Goal: Task Accomplishment & Management: Manage account settings

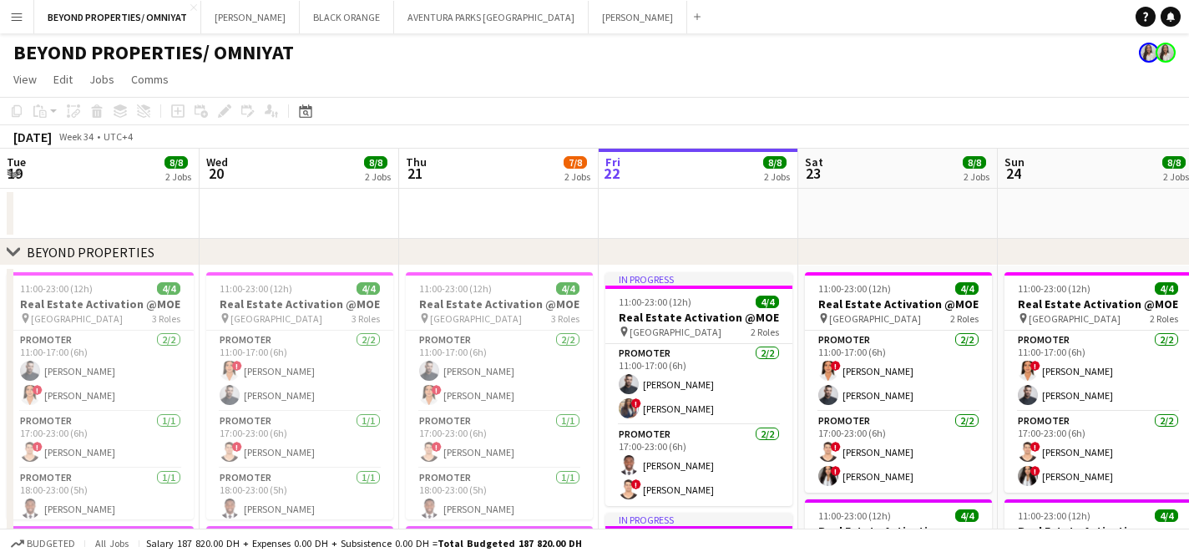
scroll to position [0, 399]
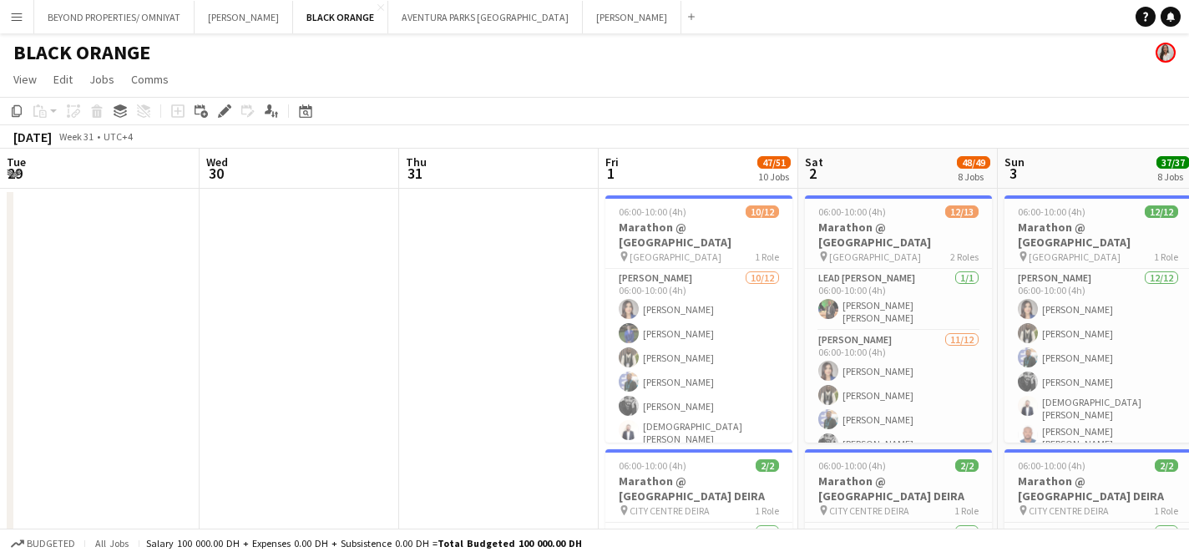
scroll to position [0, 468]
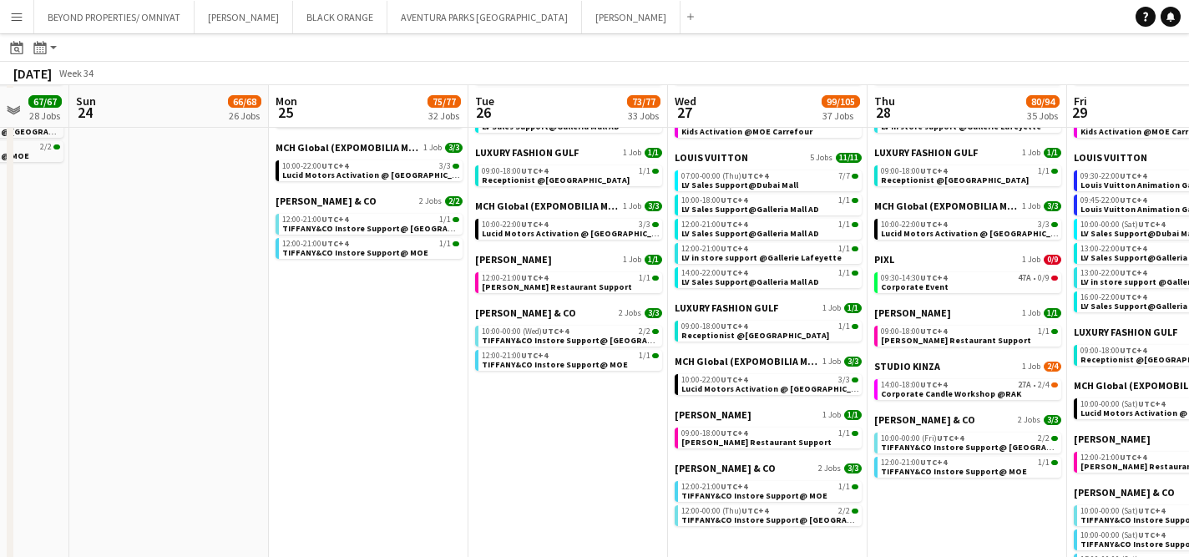
scroll to position [1064, 0]
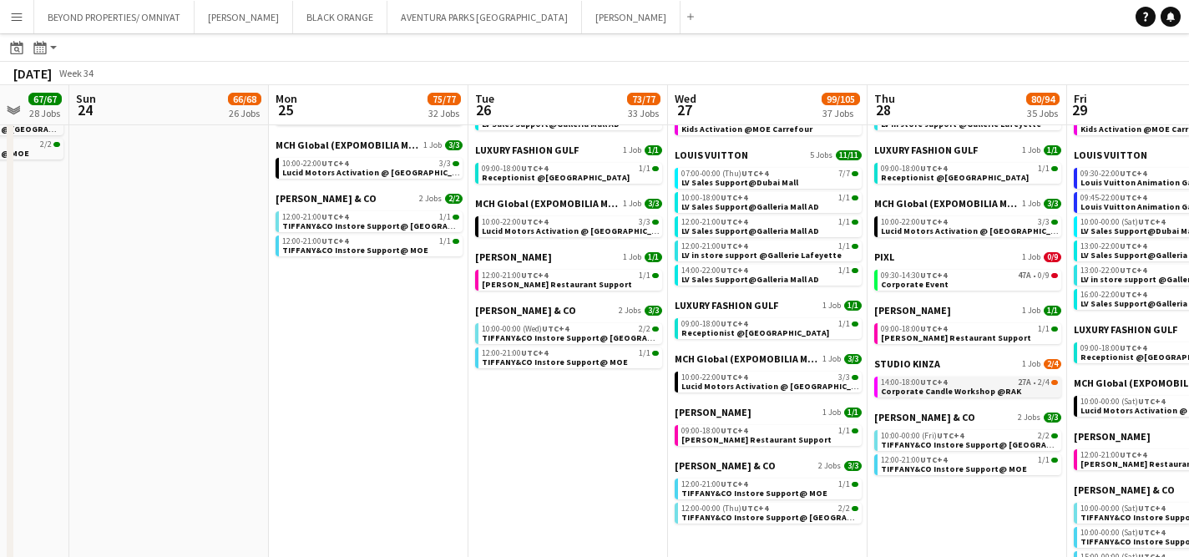
click at [938, 389] on span "Corporate Candle Workshop @RAK" at bounding box center [951, 391] width 140 height 11
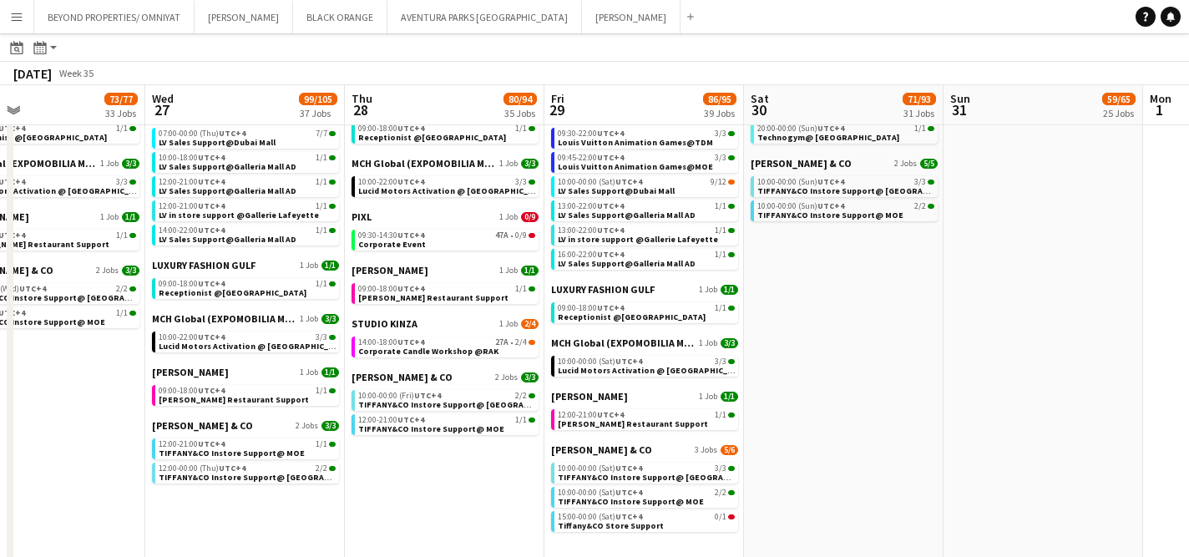
scroll to position [1152, 0]
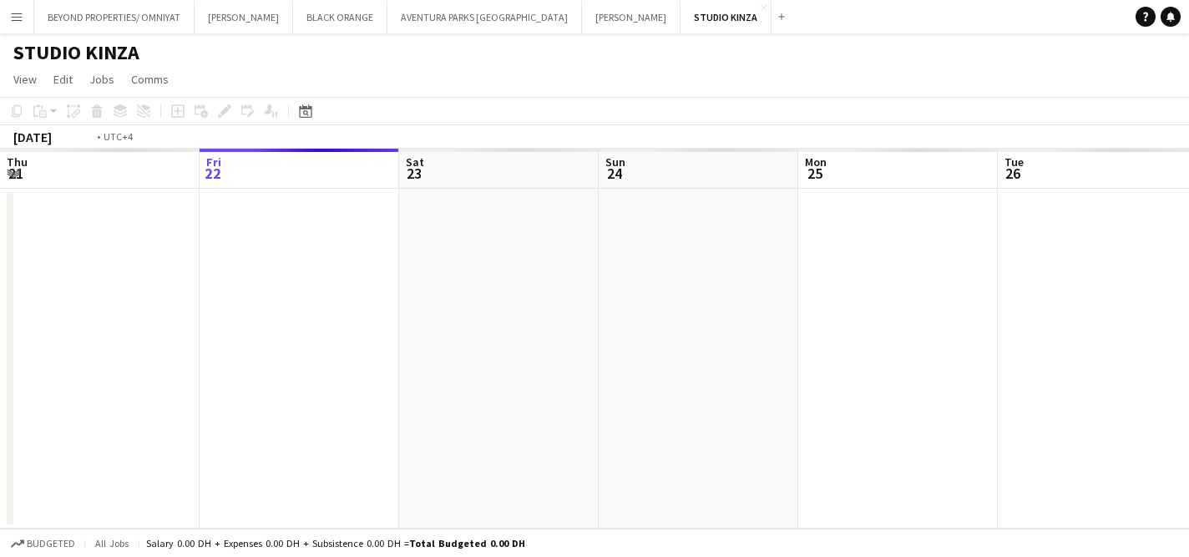
scroll to position [0, 574]
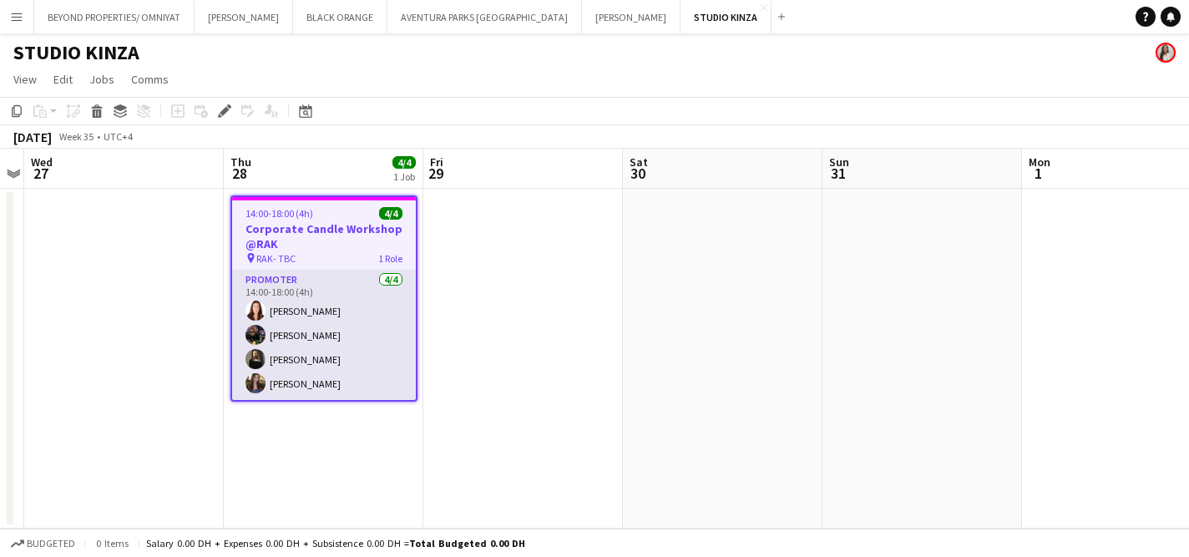
click at [322, 341] on app-card-role "Promoter 4/4 14:00-18:00 (4h) Natasha Faux Zulfa Hussain Rasha Ali Hagar Maher" at bounding box center [324, 335] width 184 height 129
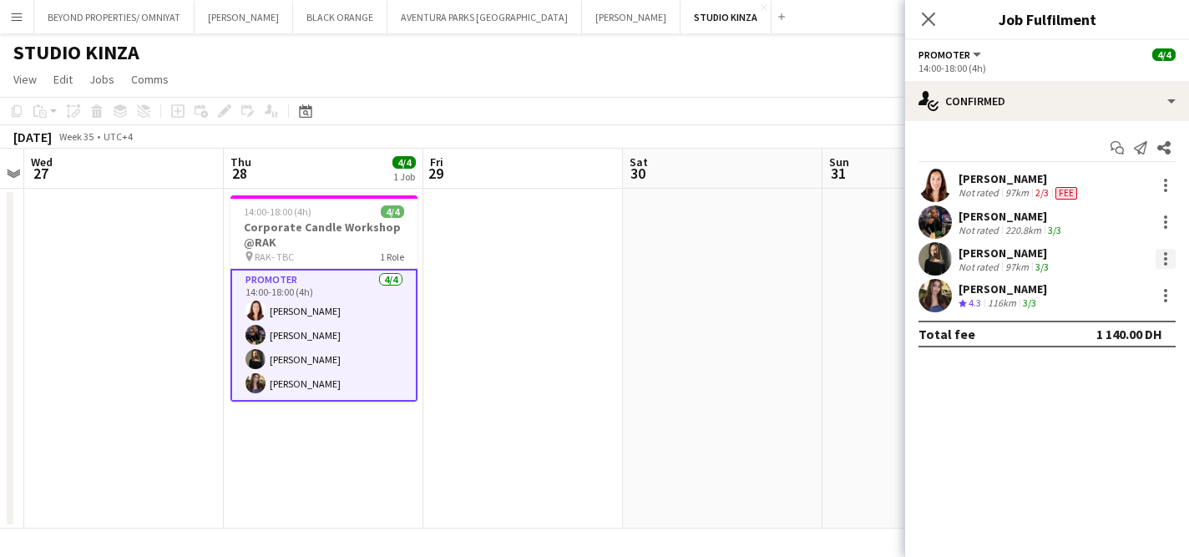
click at [1158, 259] on div at bounding box center [1165, 259] width 20 height 20
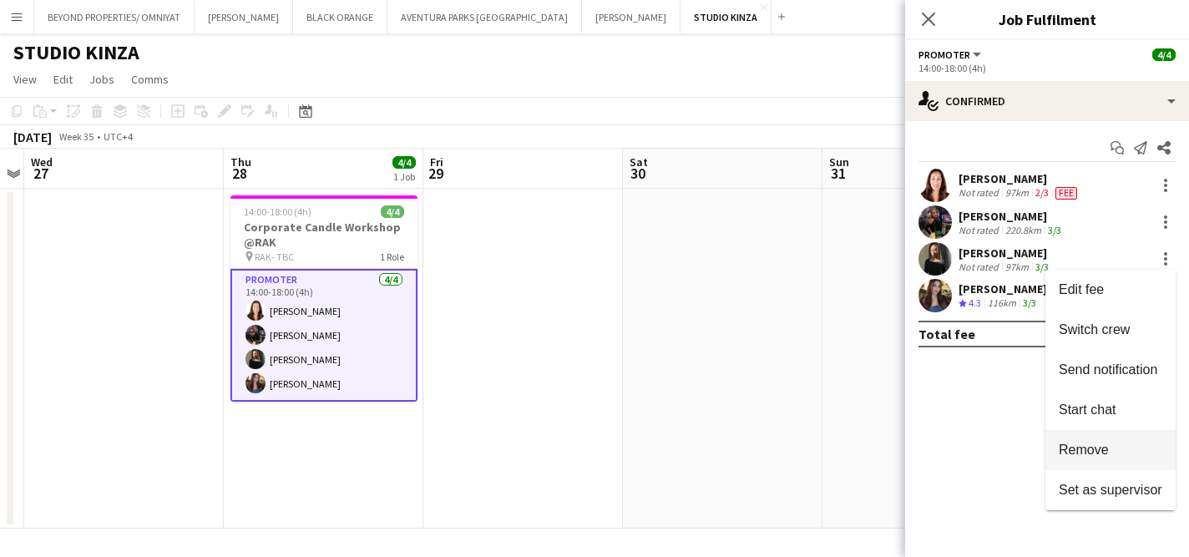
click at [1127, 458] on span "Remove" at bounding box center [1111, 449] width 104 height 15
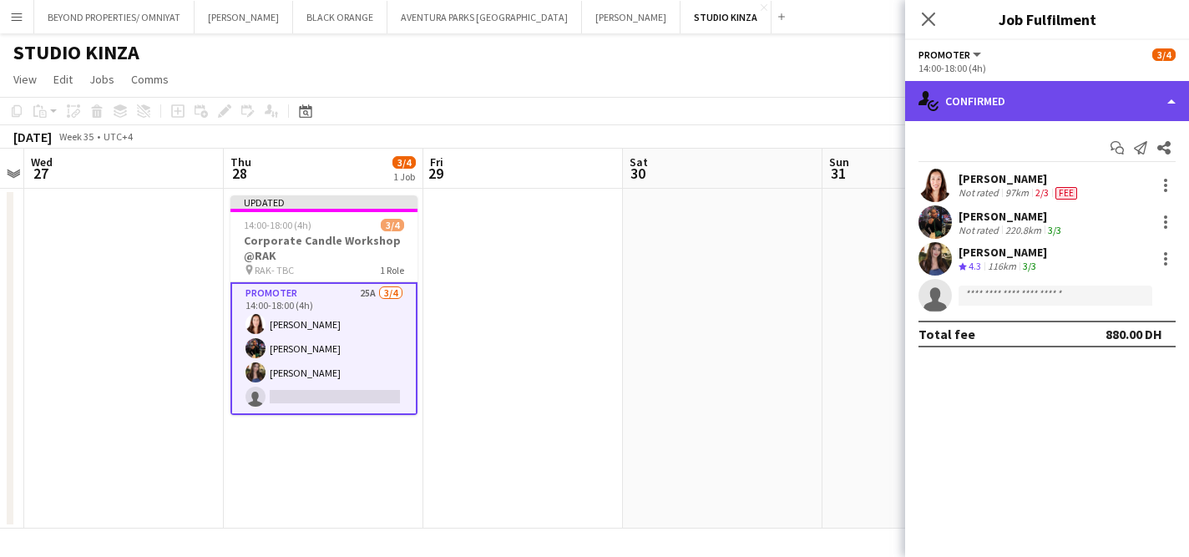
click at [1025, 98] on div "single-neutral-actions-check-2 Confirmed" at bounding box center [1047, 101] width 284 height 40
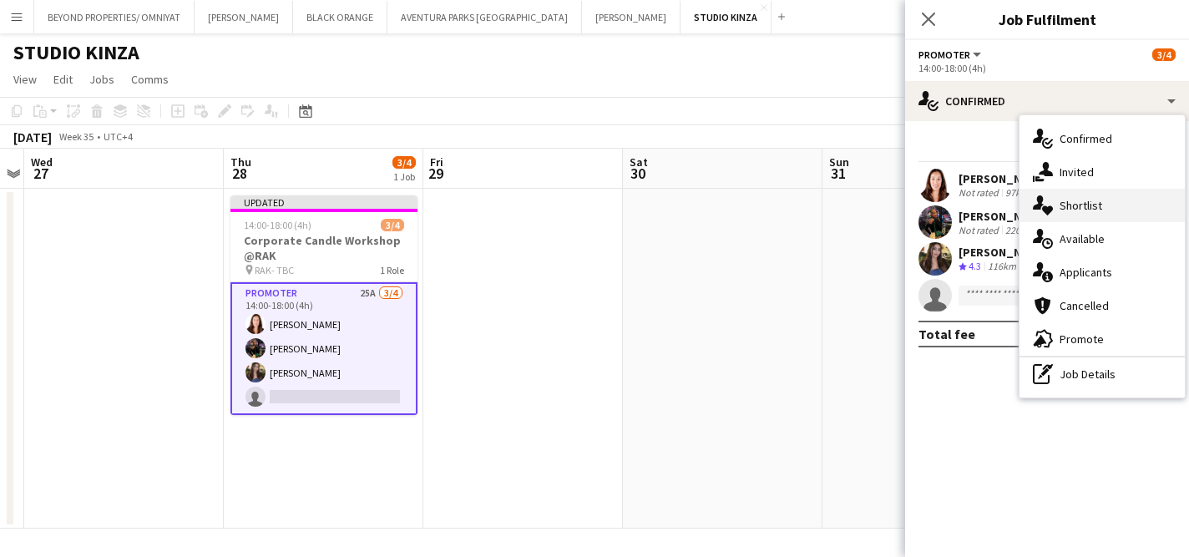
click at [1091, 216] on div "single-neutral-actions-heart Shortlist" at bounding box center [1101, 205] width 165 height 33
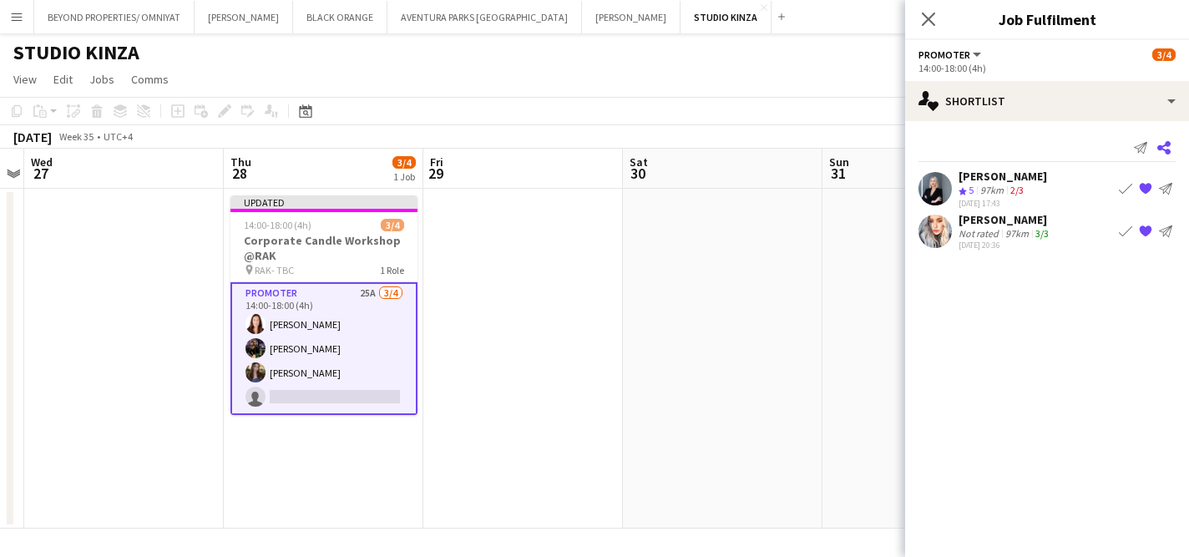
click at [1164, 145] on icon at bounding box center [1163, 147] width 13 height 13
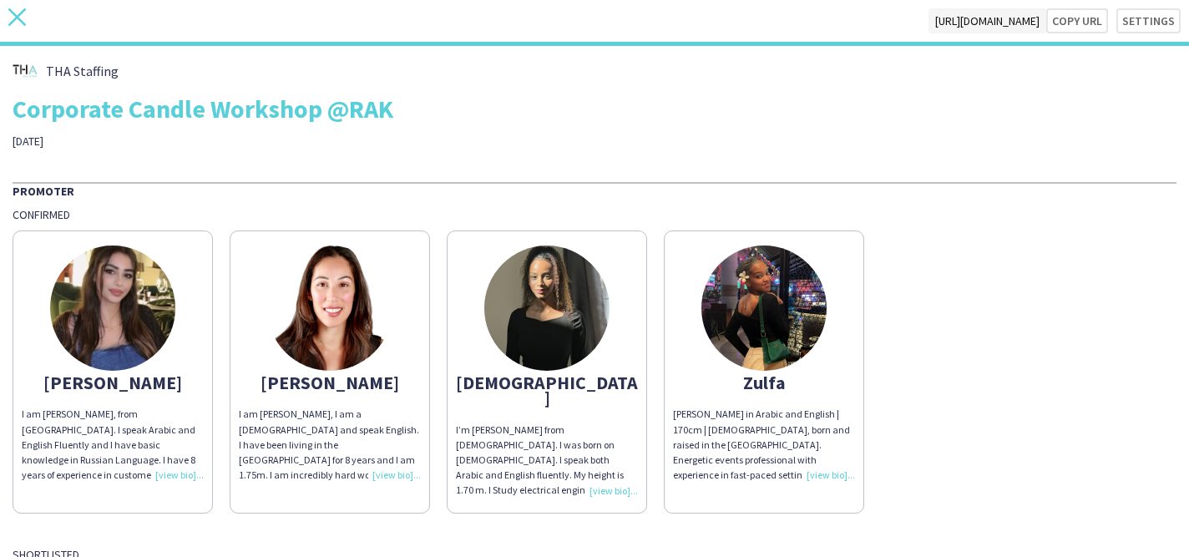
click at [15, 22] on icon "close" at bounding box center [17, 17] width 18 height 18
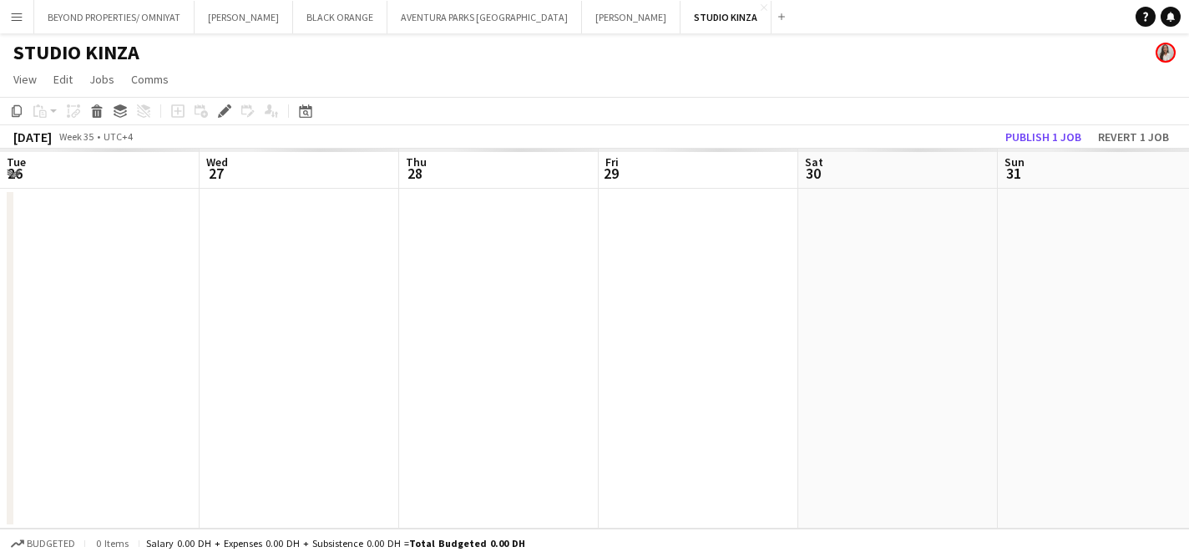
scroll to position [0, 574]
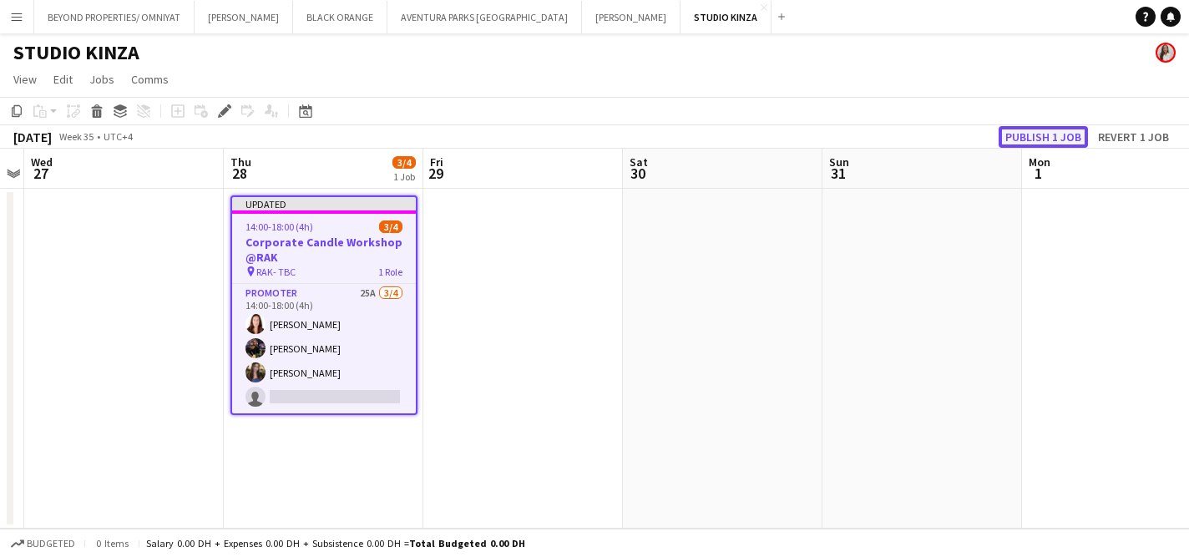
click at [1048, 137] on button "Publish 1 job" at bounding box center [1043, 137] width 89 height 22
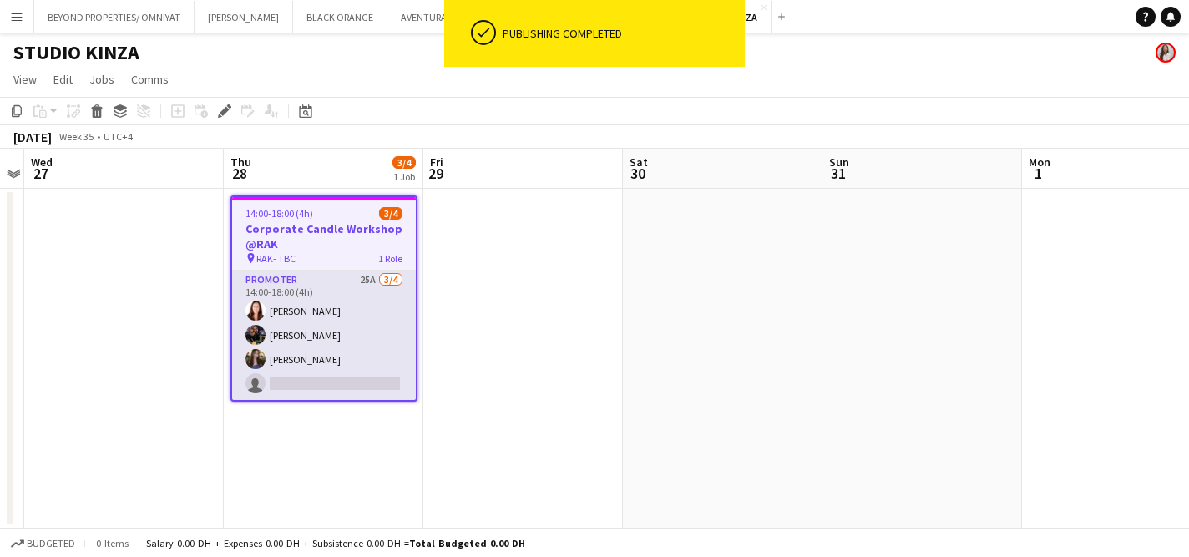
click at [314, 313] on app-card-role "Promoter 25A 3/4 14:00-18:00 (4h) Natasha Faux Zulfa Hussain Hagar Maher single…" at bounding box center [324, 335] width 184 height 129
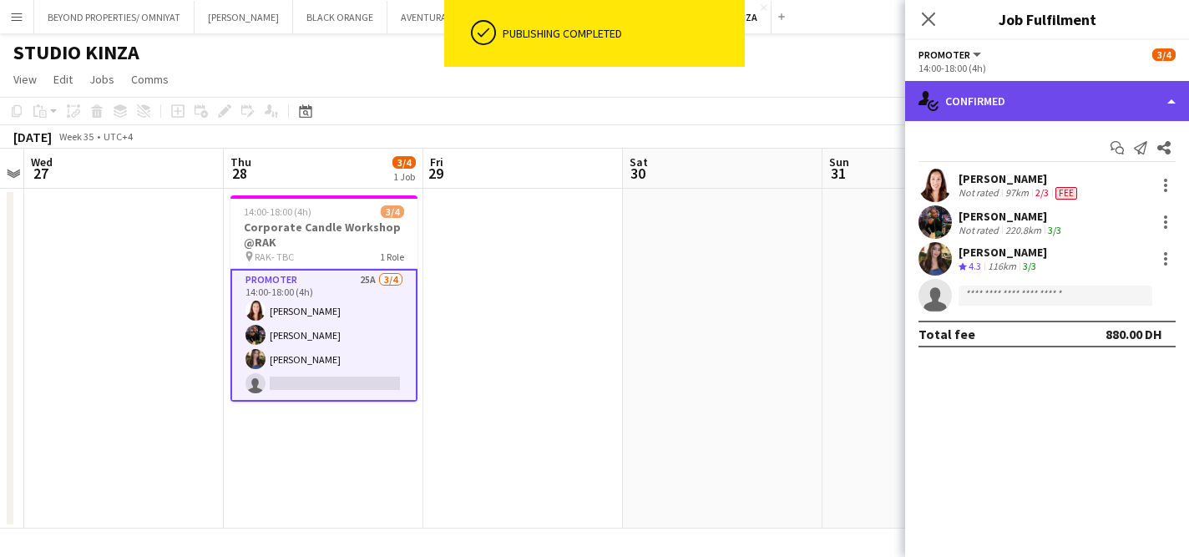
click at [1029, 114] on div "single-neutral-actions-check-2 Confirmed" at bounding box center [1047, 101] width 284 height 40
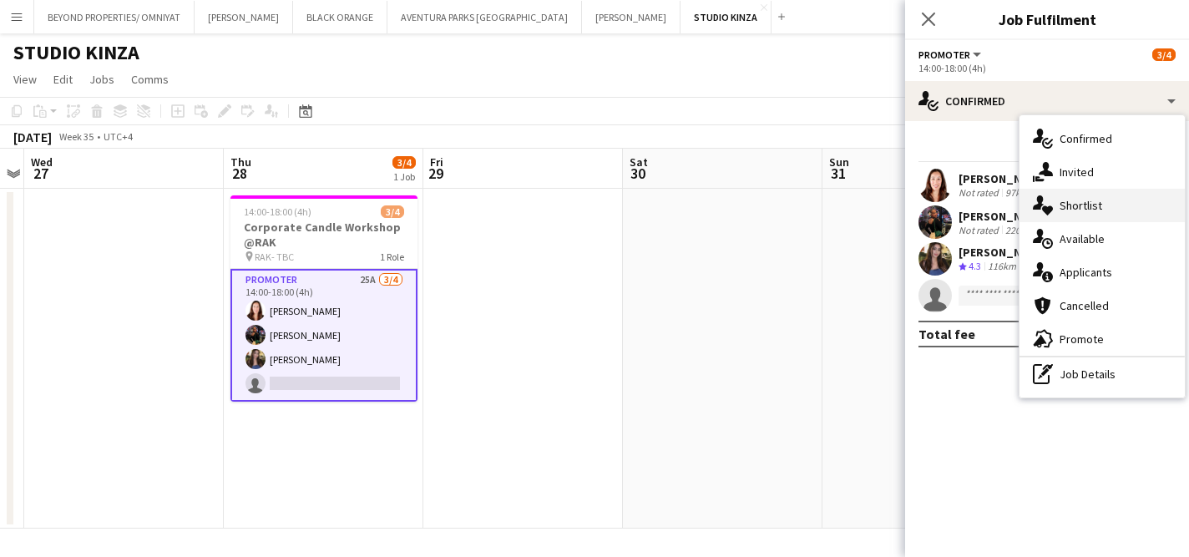
click at [1095, 212] on div "single-neutral-actions-heart Shortlist" at bounding box center [1101, 205] width 165 height 33
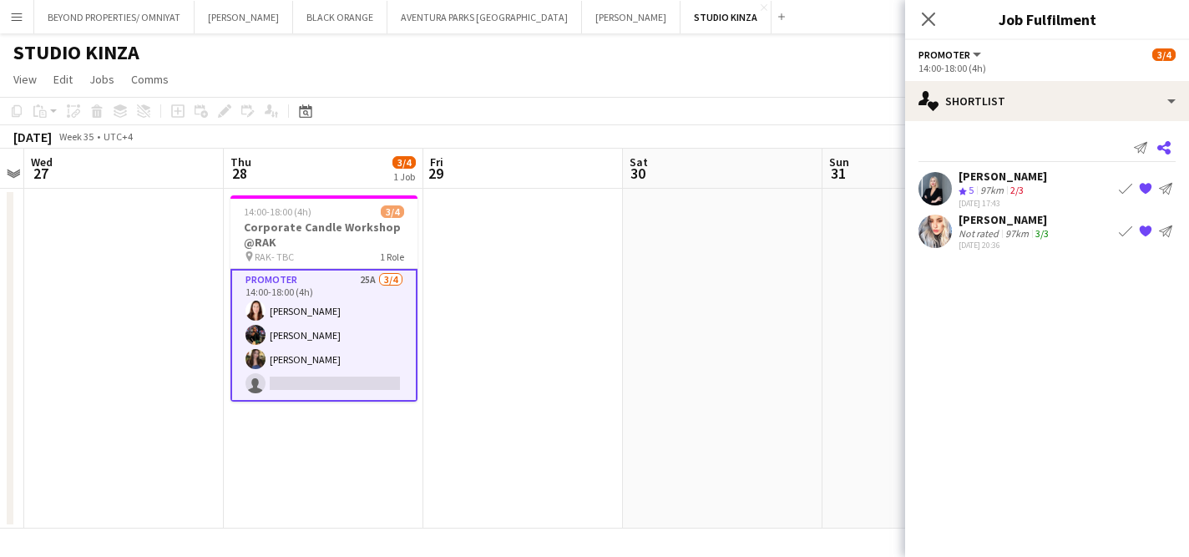
click at [1164, 149] on icon "Share" at bounding box center [1163, 147] width 13 height 13
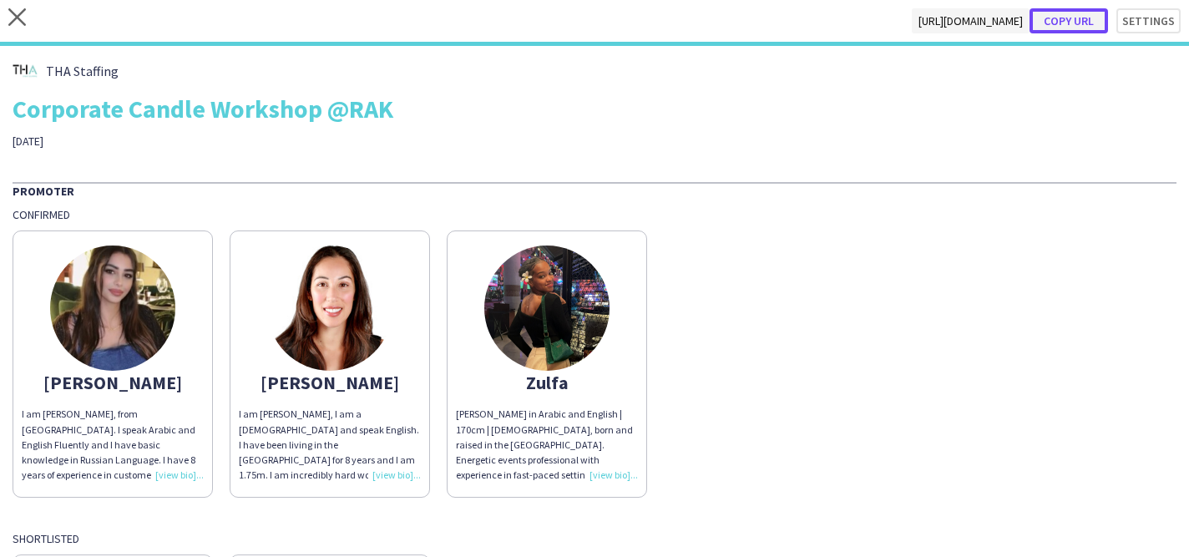
click at [1078, 25] on button "Copy url" at bounding box center [1068, 20] width 78 height 25
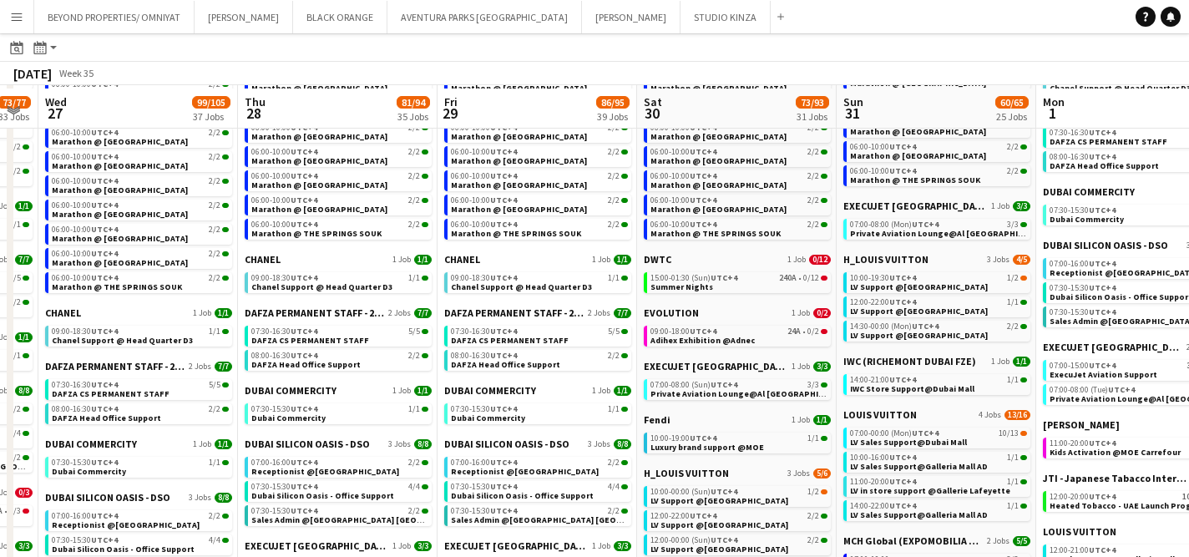
scroll to position [302, 0]
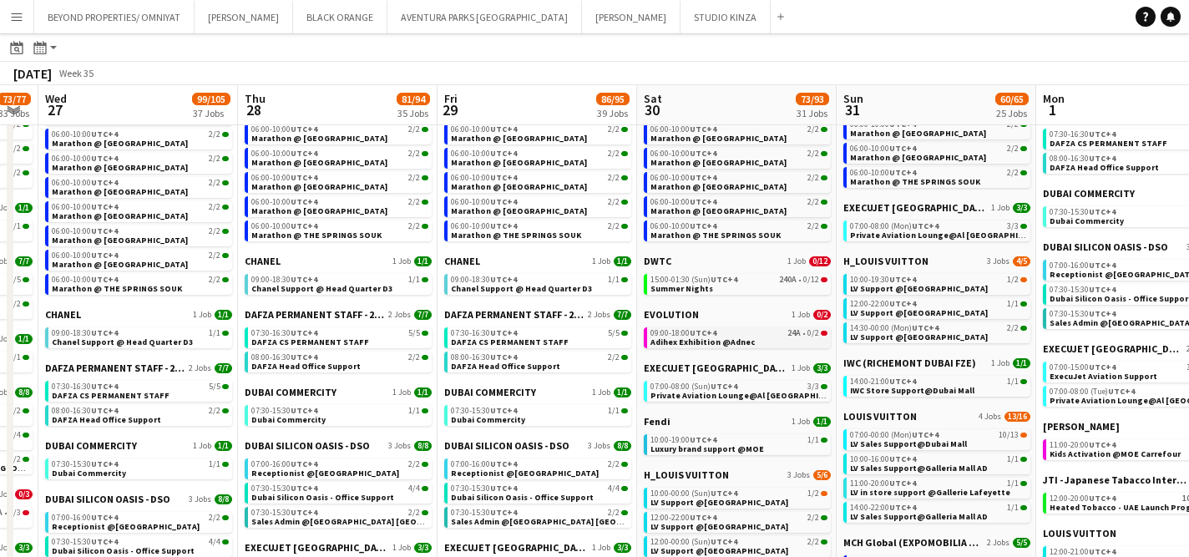
click at [694, 341] on span "Adihex Exhibition @Adnec" at bounding box center [702, 341] width 104 height 11
click at [698, 335] on span "UTC+4" at bounding box center [703, 332] width 27 height 11
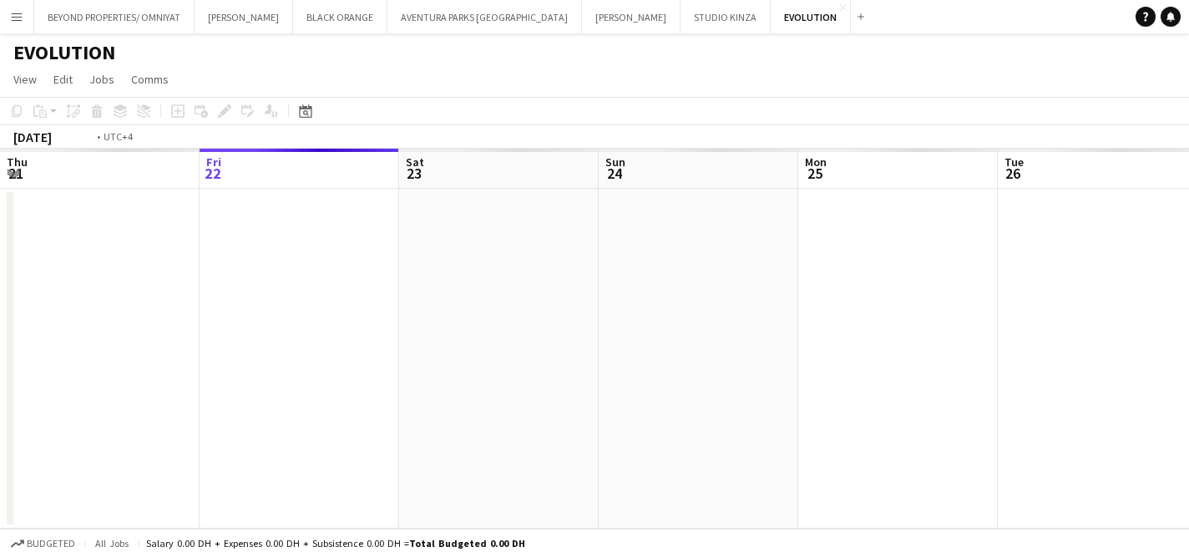
scroll to position [0, 574]
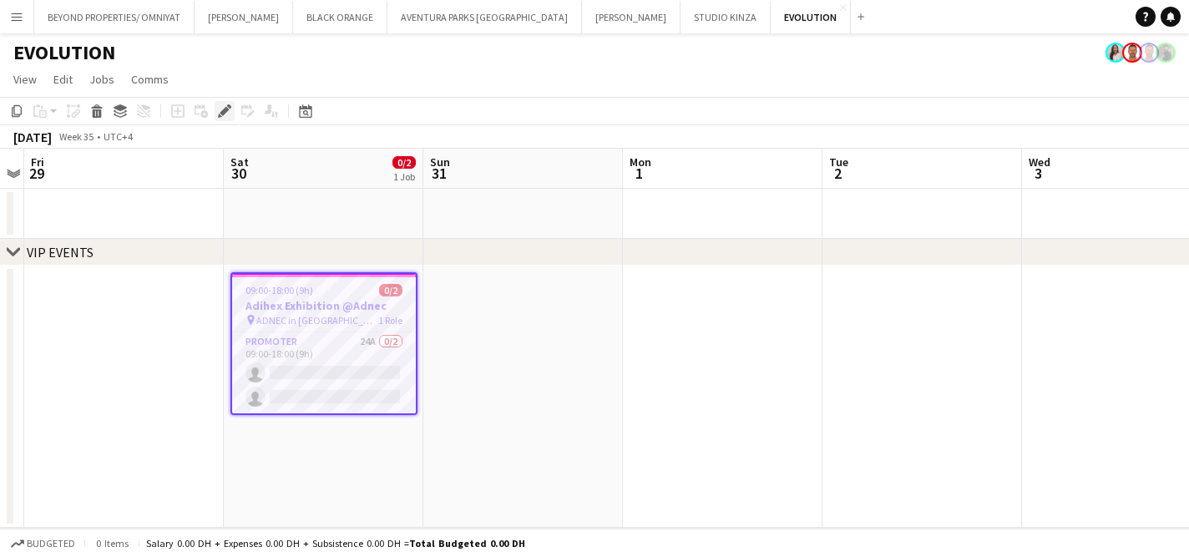
click at [224, 101] on div "Edit" at bounding box center [225, 111] width 20 height 20
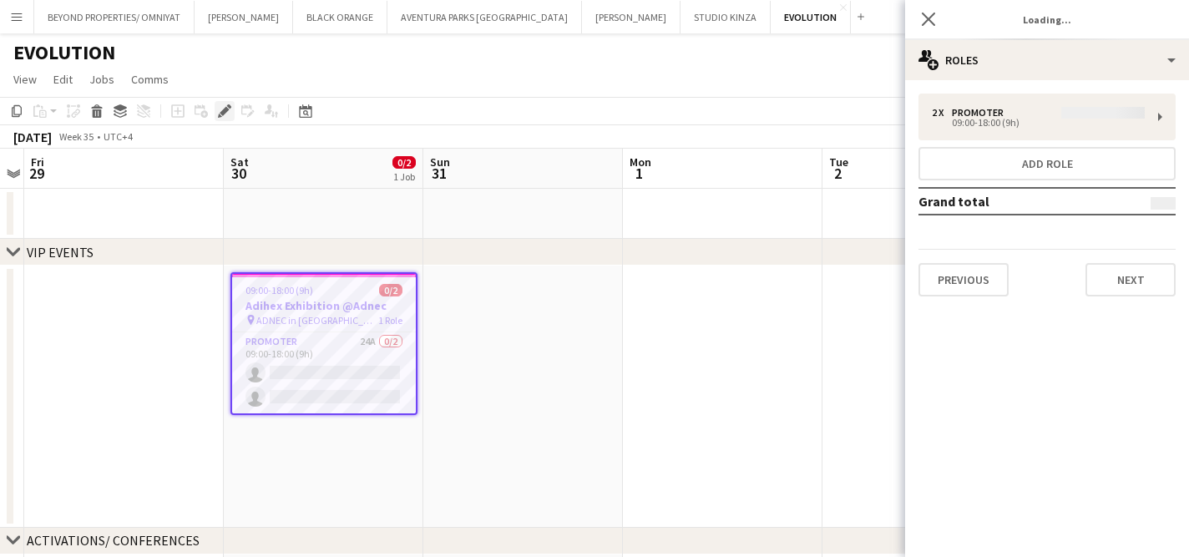
type input "**********"
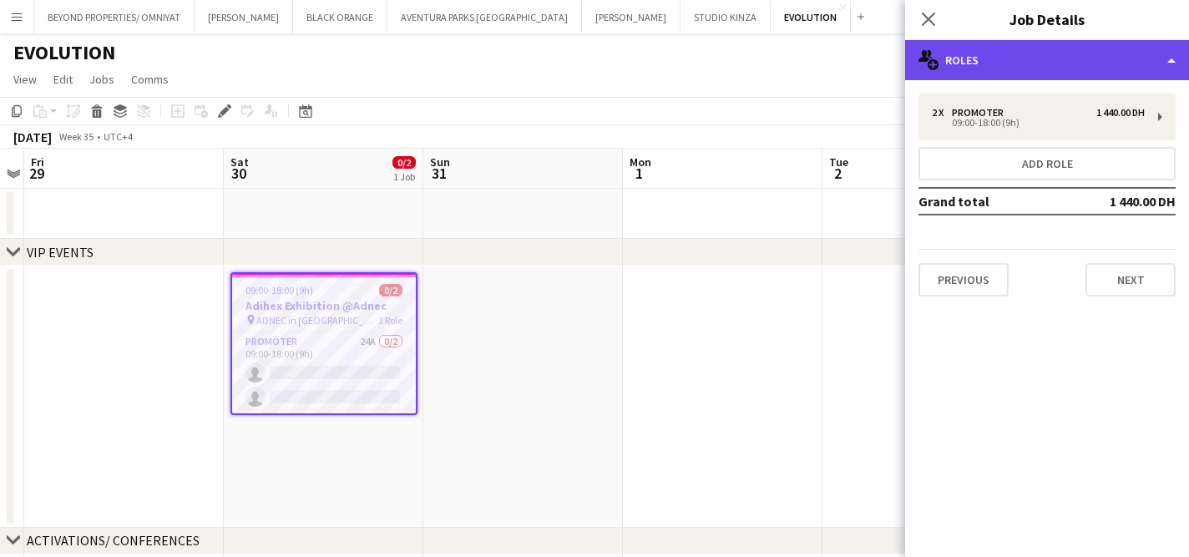
click at [1017, 70] on div "multiple-users-add Roles" at bounding box center [1047, 60] width 284 height 40
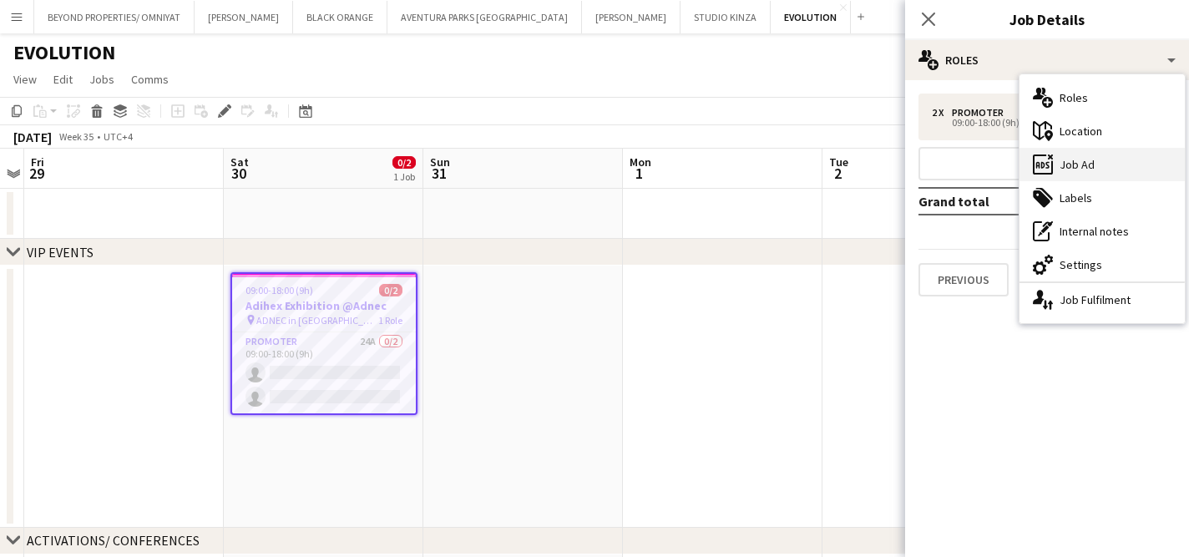
click at [1080, 161] on div "ads-window Job Ad" at bounding box center [1101, 164] width 165 height 33
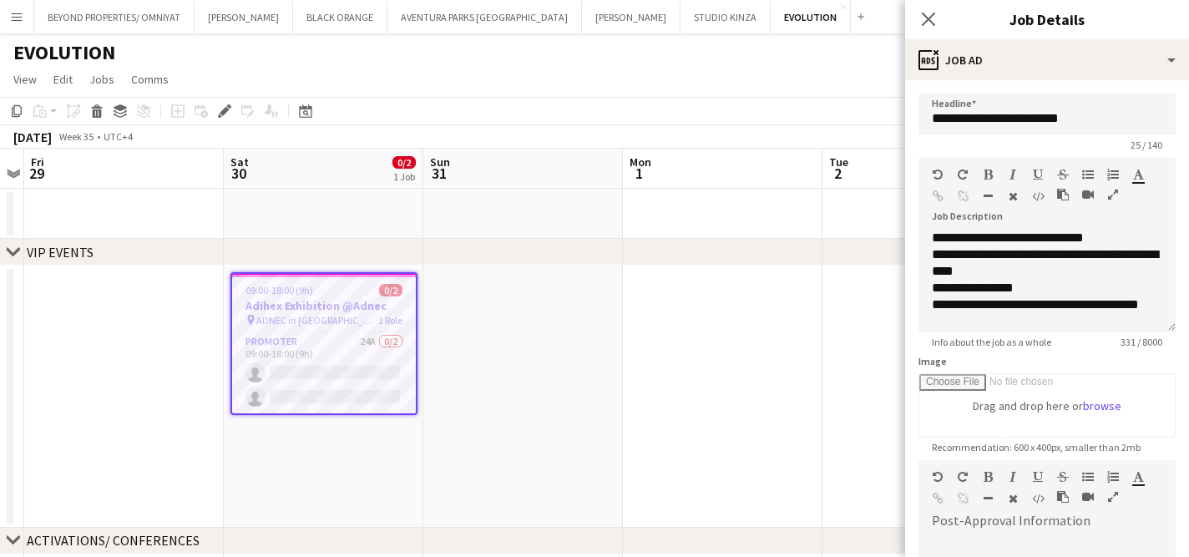
scroll to position [178, 0]
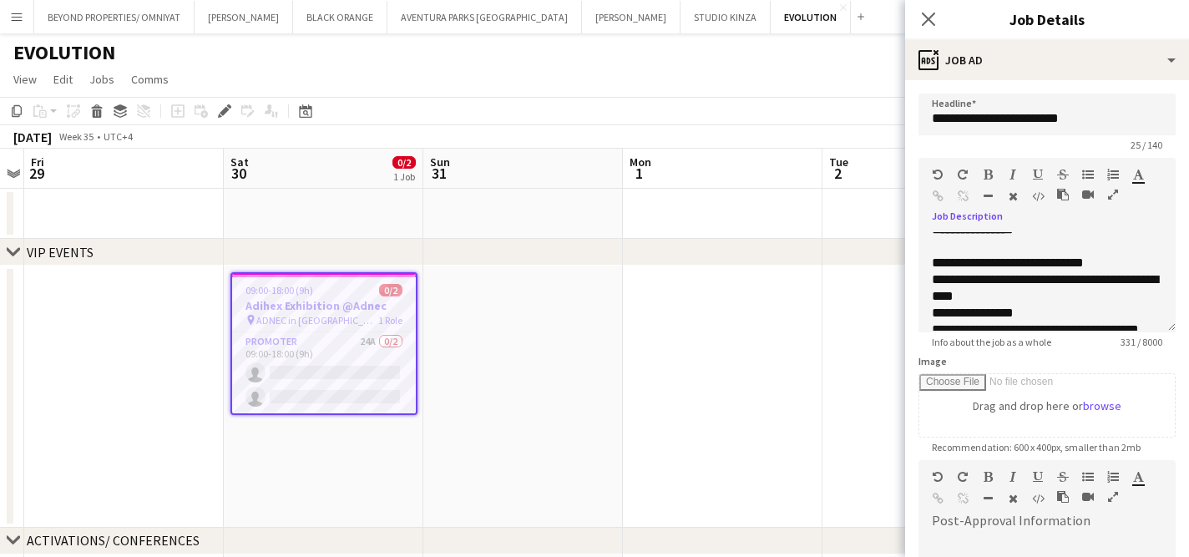
click at [1108, 195] on icon "button" at bounding box center [1113, 195] width 10 height 12
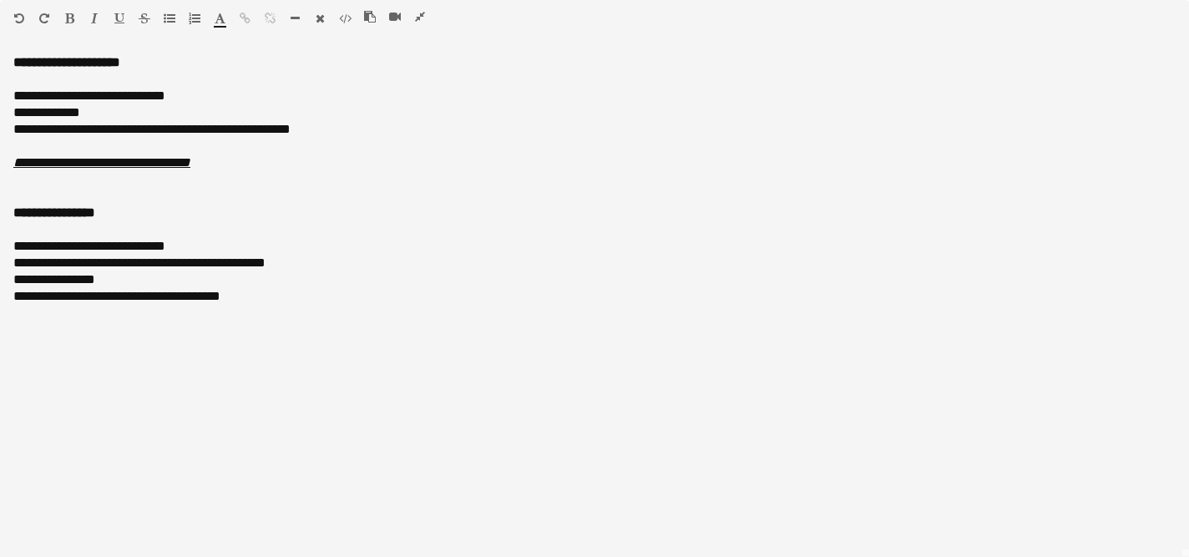
click at [422, 14] on icon "button" at bounding box center [420, 17] width 10 height 12
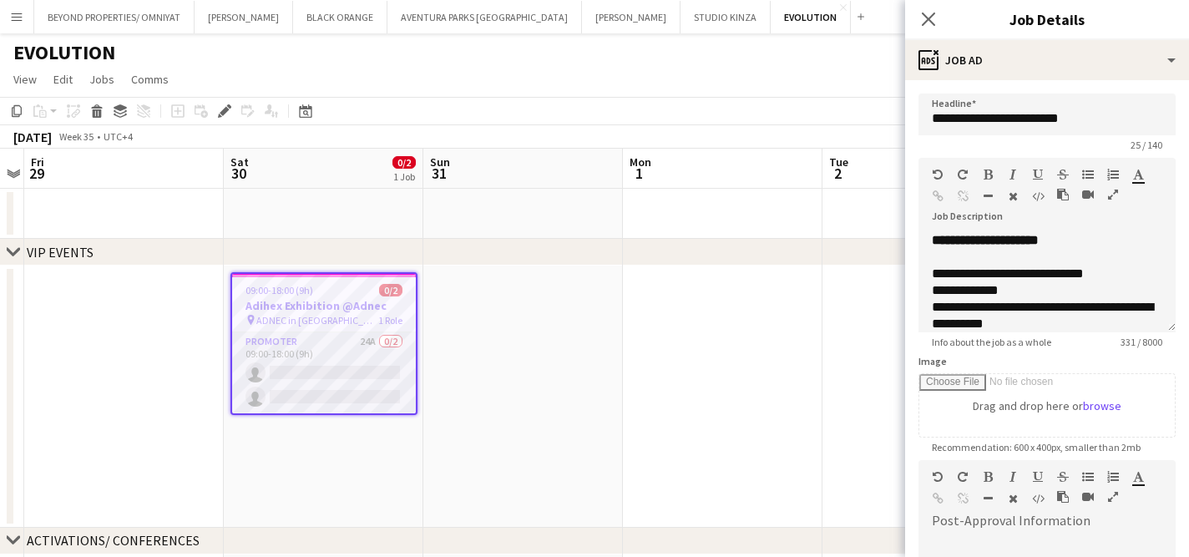
click at [336, 341] on app-card-role "Promoter 24A 0/2 09:00-18:00 (9h) single-neutral-actions single-neutral-actions" at bounding box center [324, 372] width 184 height 81
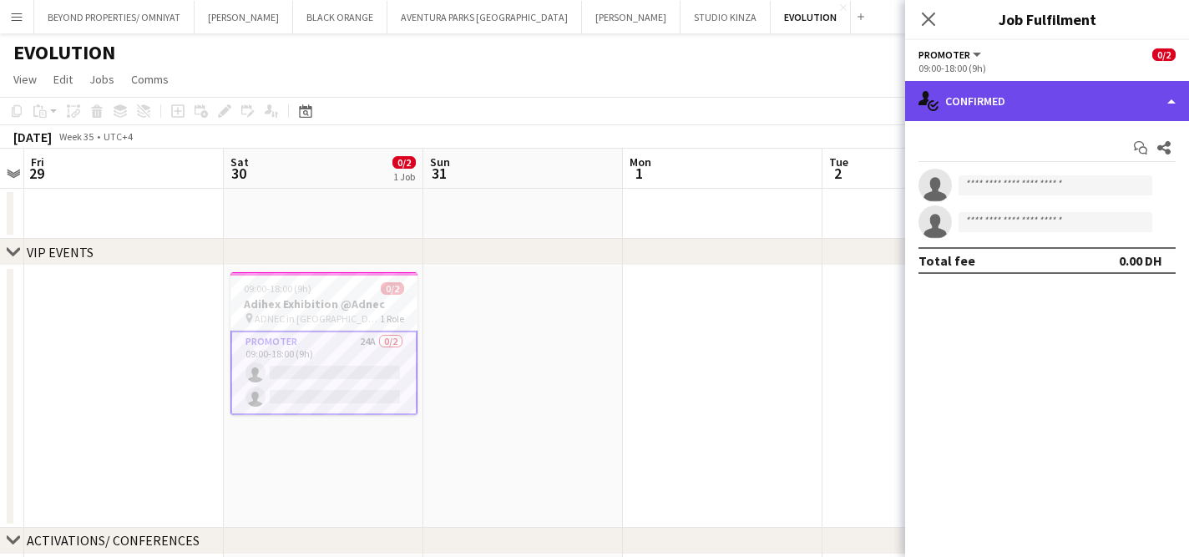
click at [1022, 111] on div "single-neutral-actions-check-2 Confirmed" at bounding box center [1047, 101] width 284 height 40
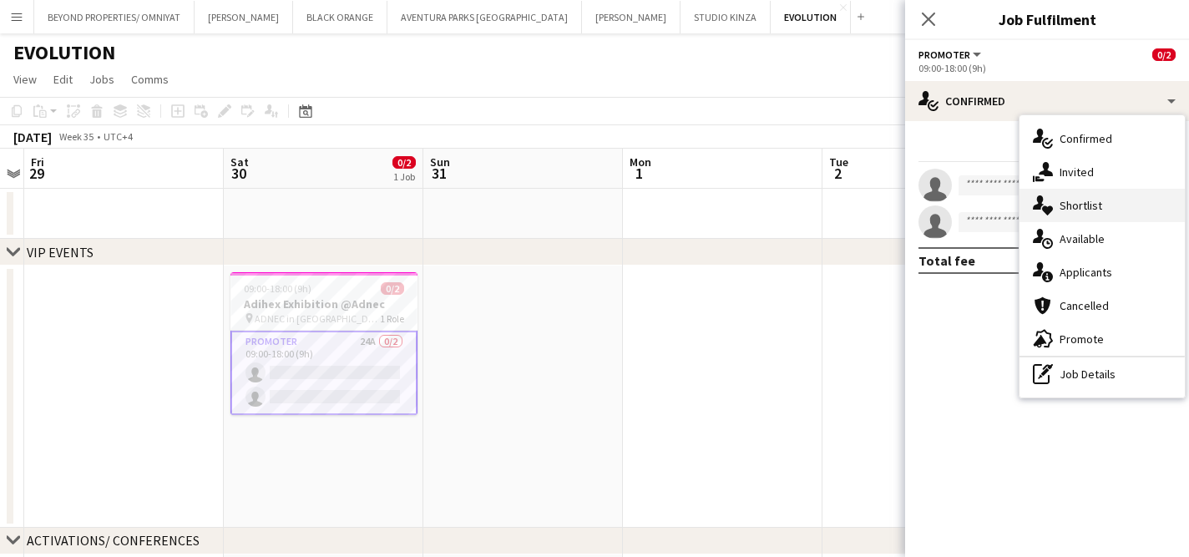
click at [1099, 210] on div "single-neutral-actions-heart Shortlist" at bounding box center [1101, 205] width 165 height 33
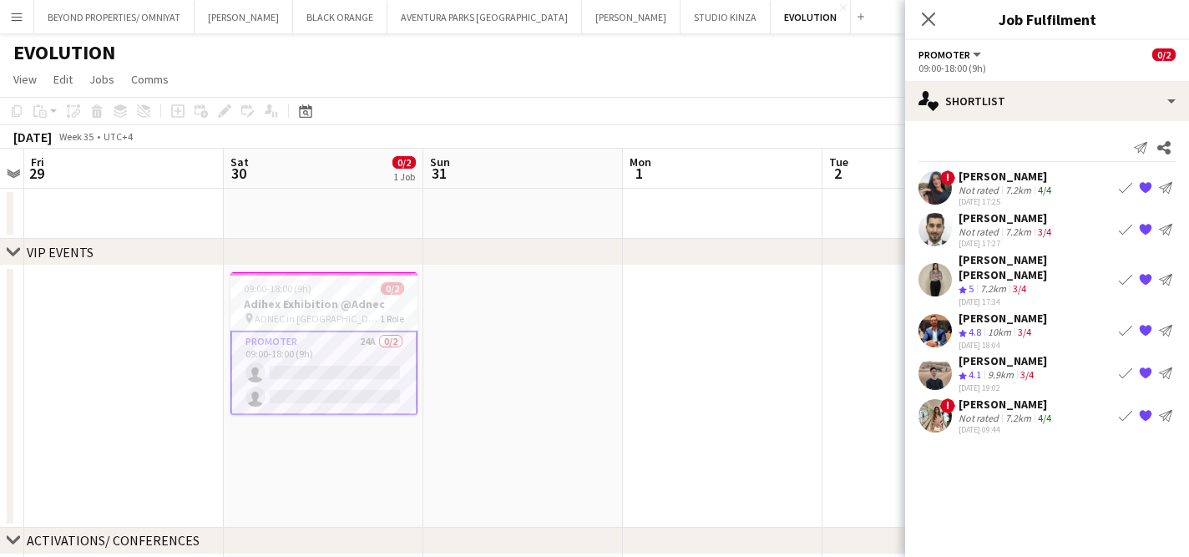
click at [994, 181] on div "Rama Moussa" at bounding box center [1006, 176] width 96 height 15
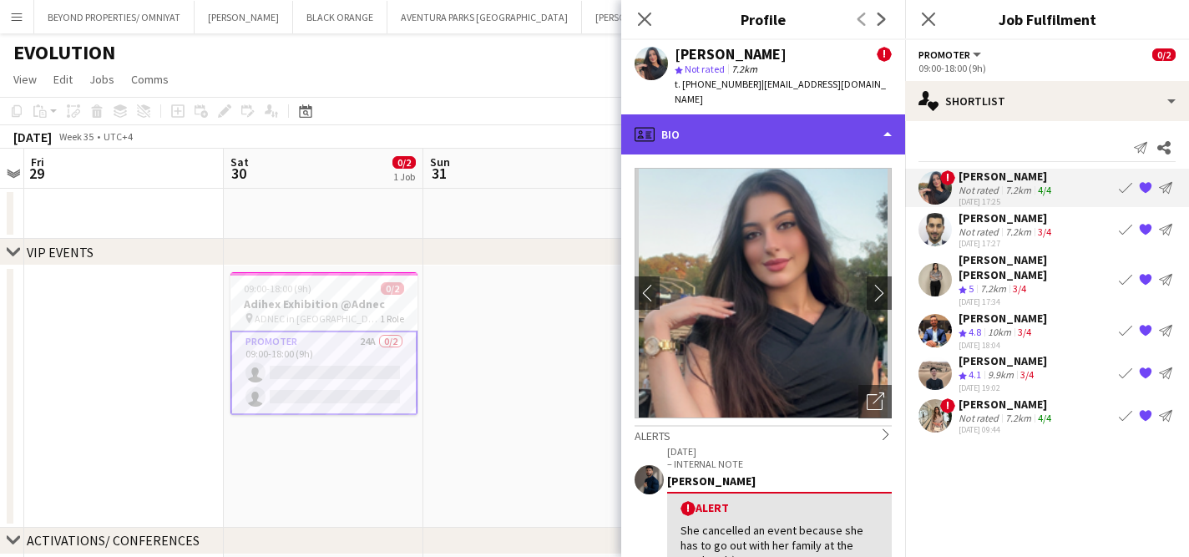
click at [802, 127] on div "profile Bio" at bounding box center [763, 134] width 284 height 40
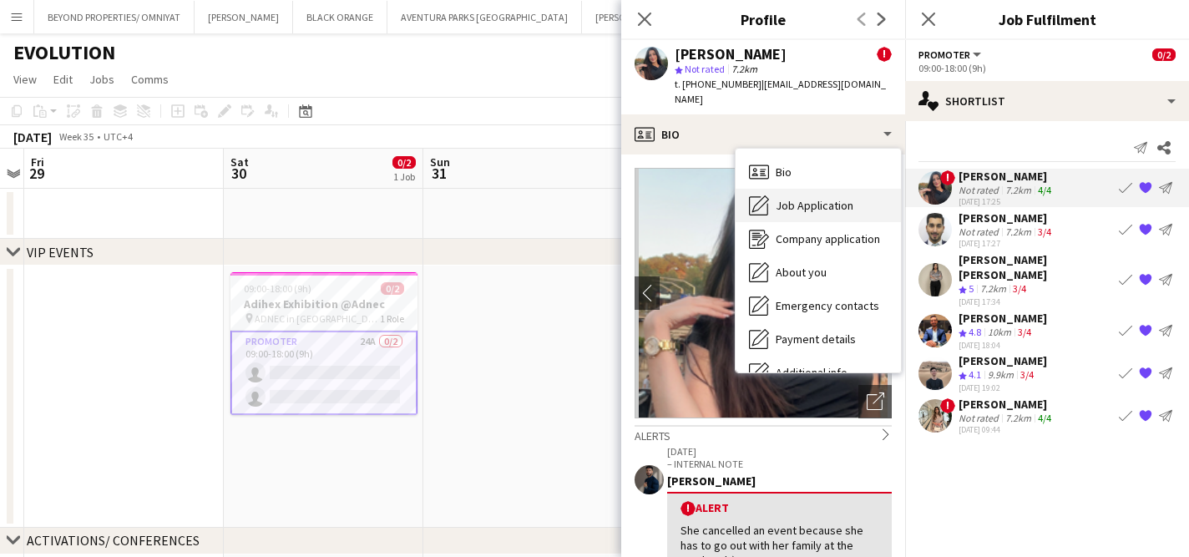
click at [824, 189] on div "Job Application Job Application" at bounding box center [818, 205] width 165 height 33
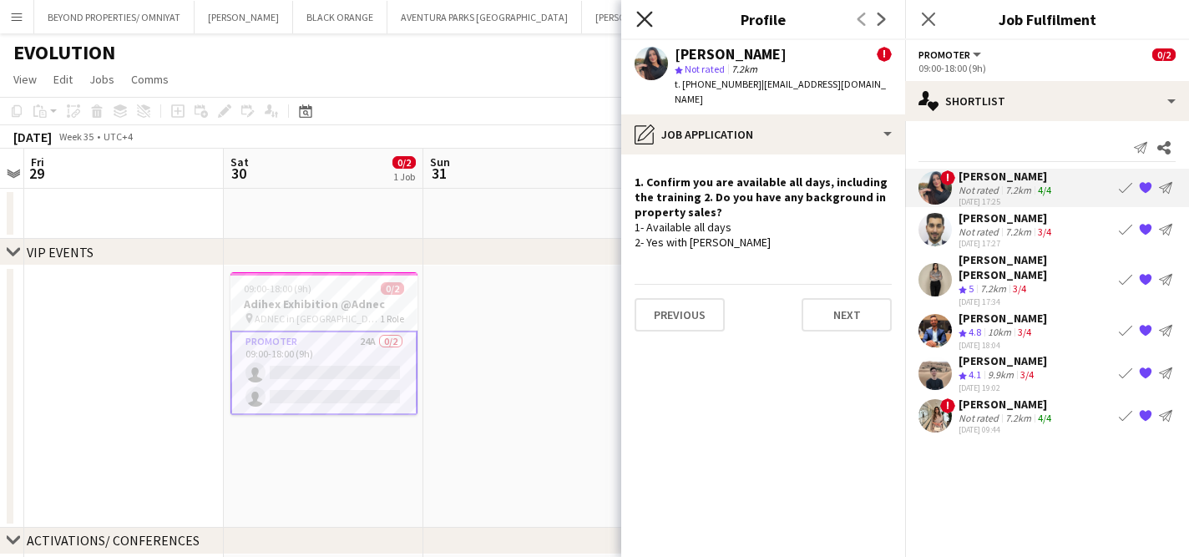
click at [643, 16] on icon "Close pop-in" at bounding box center [644, 19] width 16 height 16
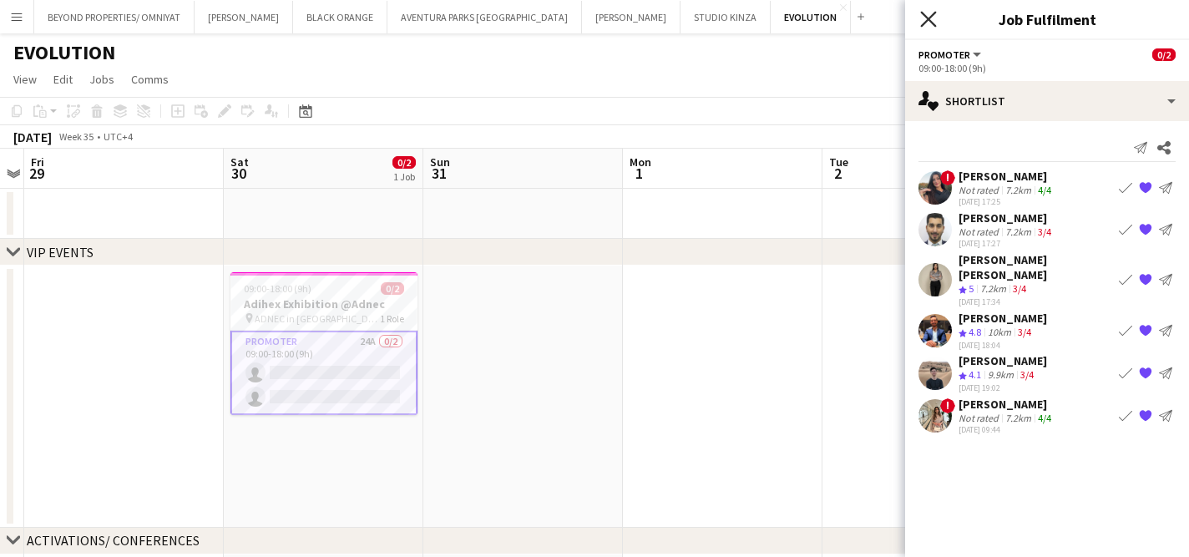
click at [928, 22] on icon "Close pop-in" at bounding box center [928, 19] width 16 height 16
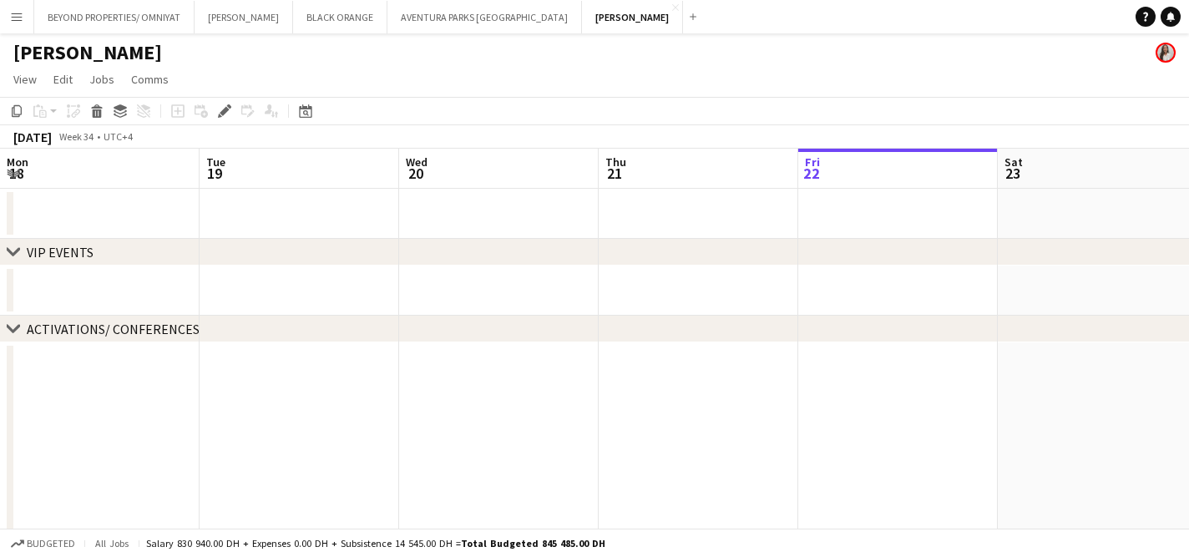
scroll to position [0, 574]
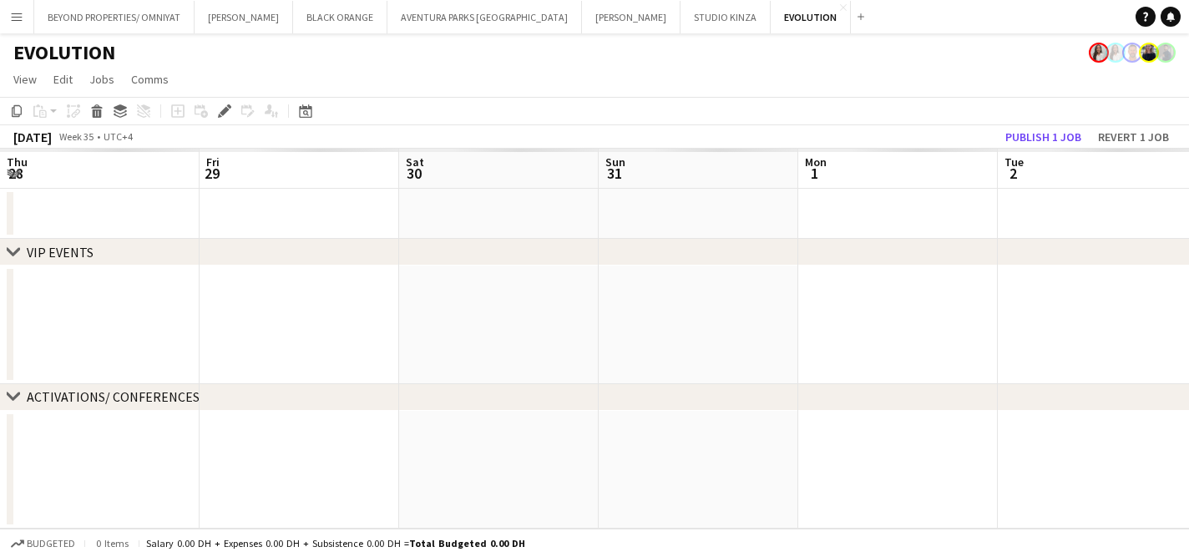
scroll to position [0, 574]
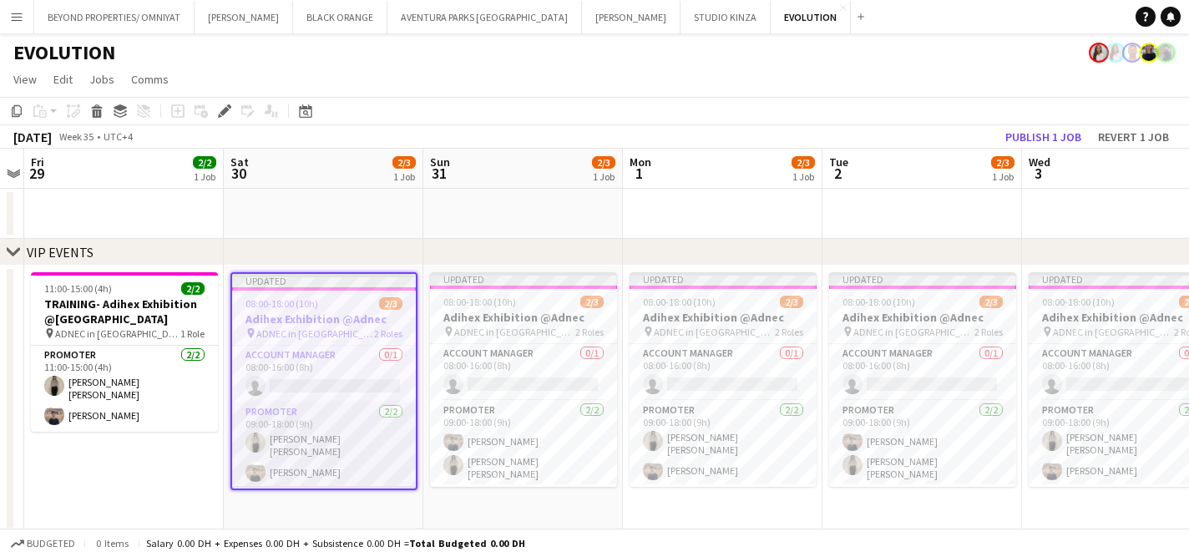
click at [328, 455] on app-card-role "Promoter [DATE] 09:00-18:00 (9h) [PERSON_NAME]" at bounding box center [324, 445] width 184 height 86
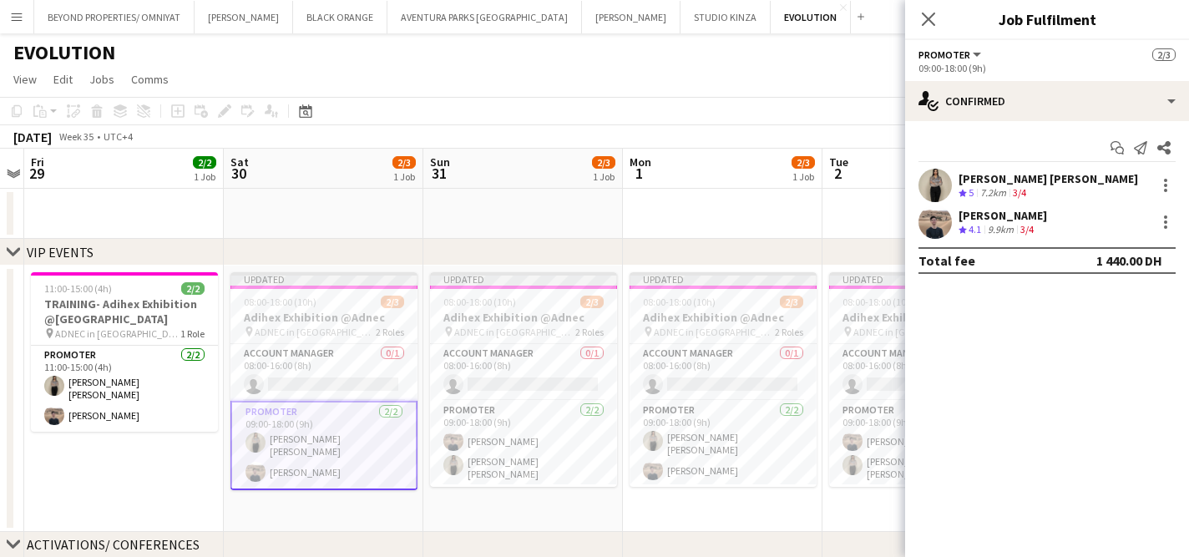
click at [950, 58] on span "Promoter" at bounding box center [944, 54] width 52 height 13
click at [301, 321] on h3 "Adihex Exhibition @Adnec" at bounding box center [323, 317] width 187 height 15
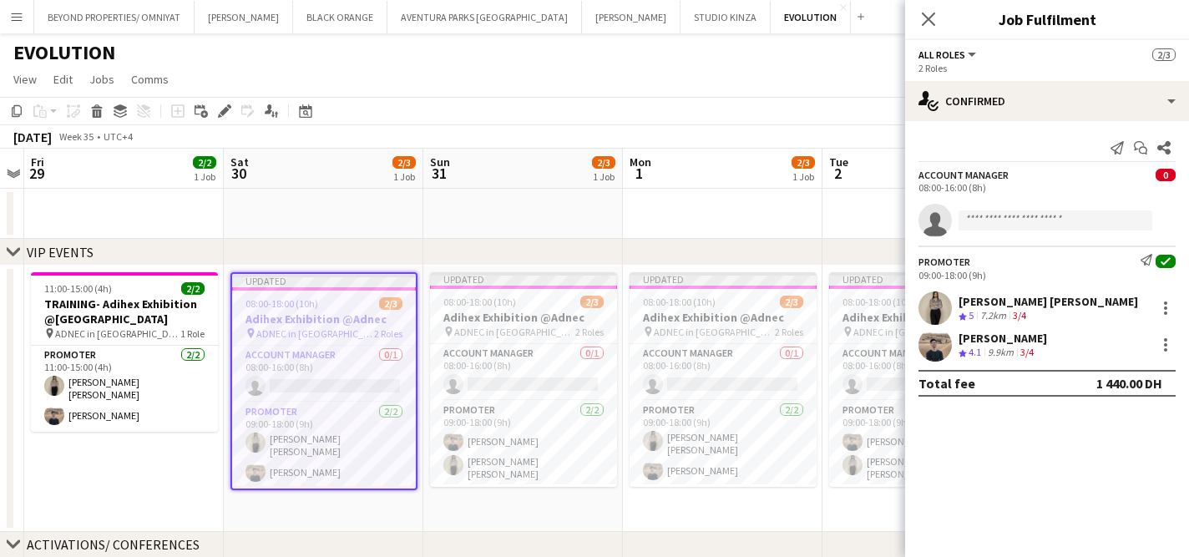
click at [942, 62] on div "2 Roles" at bounding box center [1046, 68] width 257 height 13
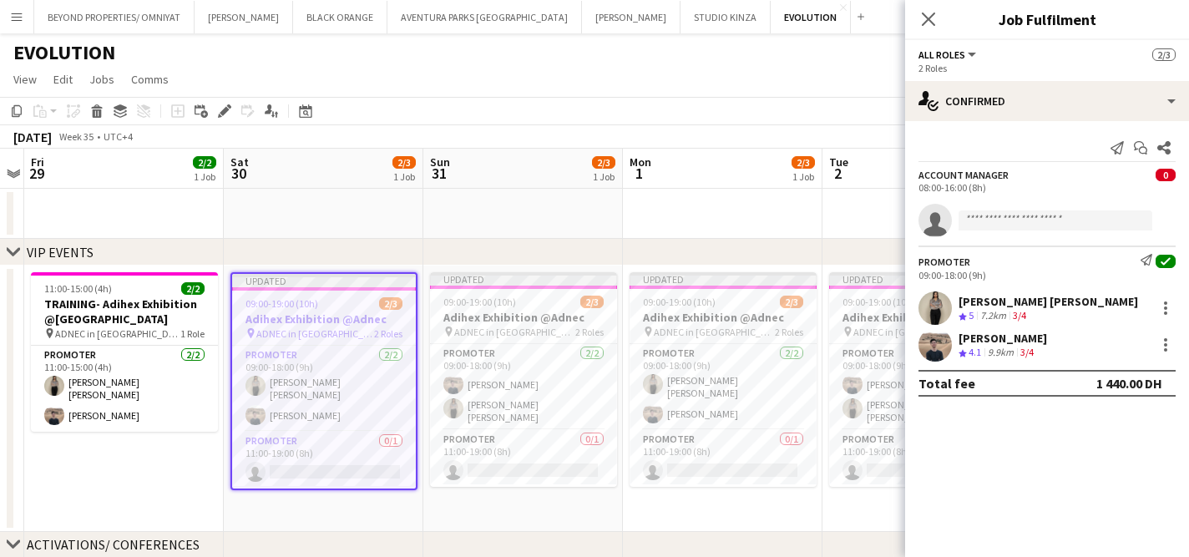
click at [316, 337] on span "ADNEC in [GEOGRAPHIC_DATA]" at bounding box center [315, 333] width 118 height 13
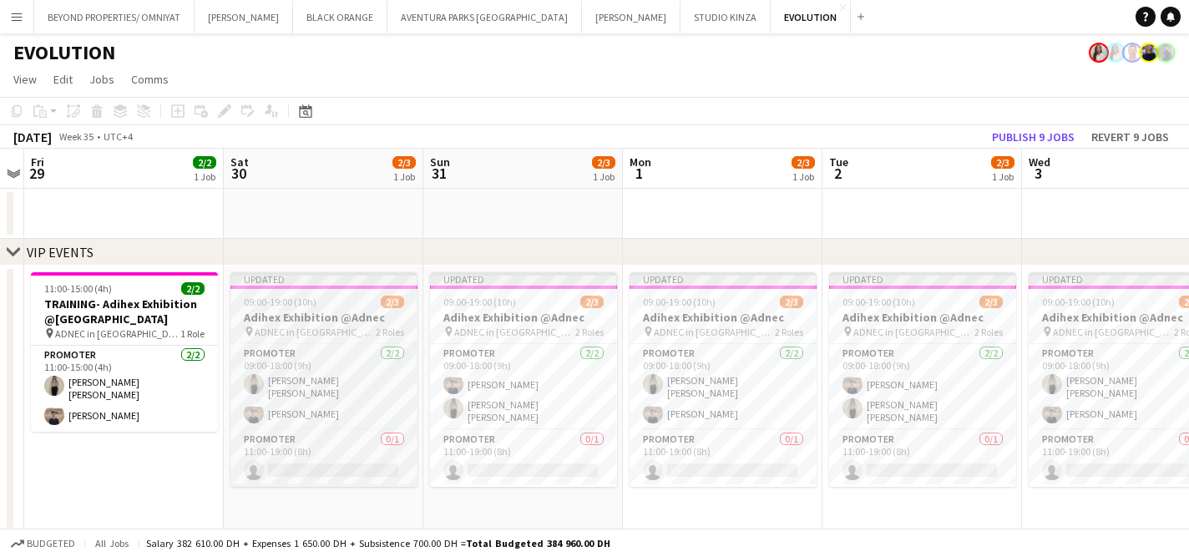
click at [304, 343] on div "Promoter [DATE] 09:00-18:00 (9h) [PERSON_NAME] 0/1 11:00-19:00 (8h) single-neut…" at bounding box center [323, 415] width 187 height 144
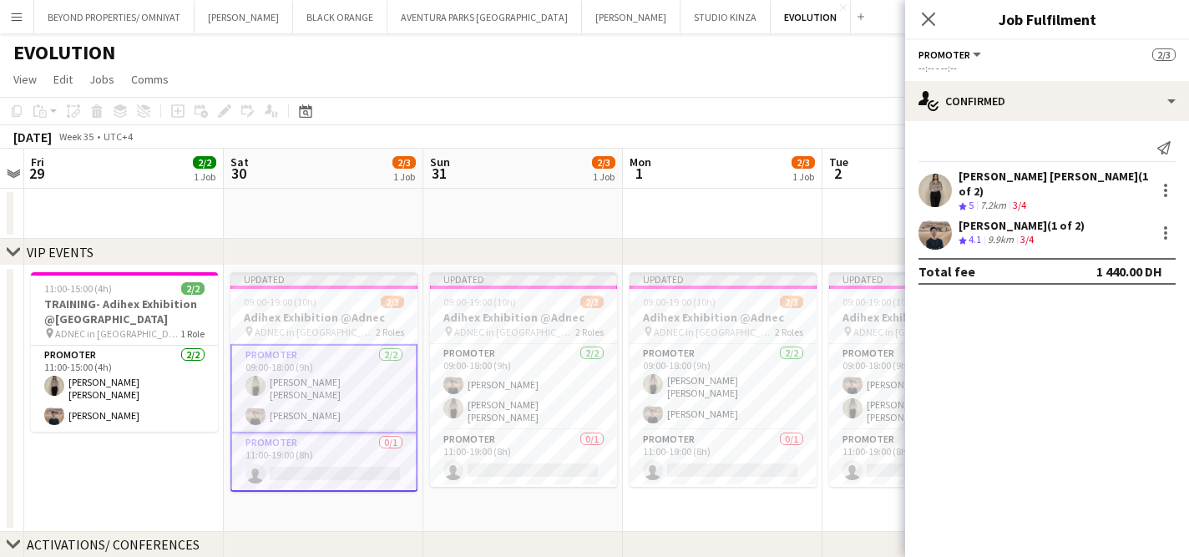
click at [998, 182] on div "[PERSON_NAME] [PERSON_NAME] (1 of 2)" at bounding box center [1053, 184] width 190 height 30
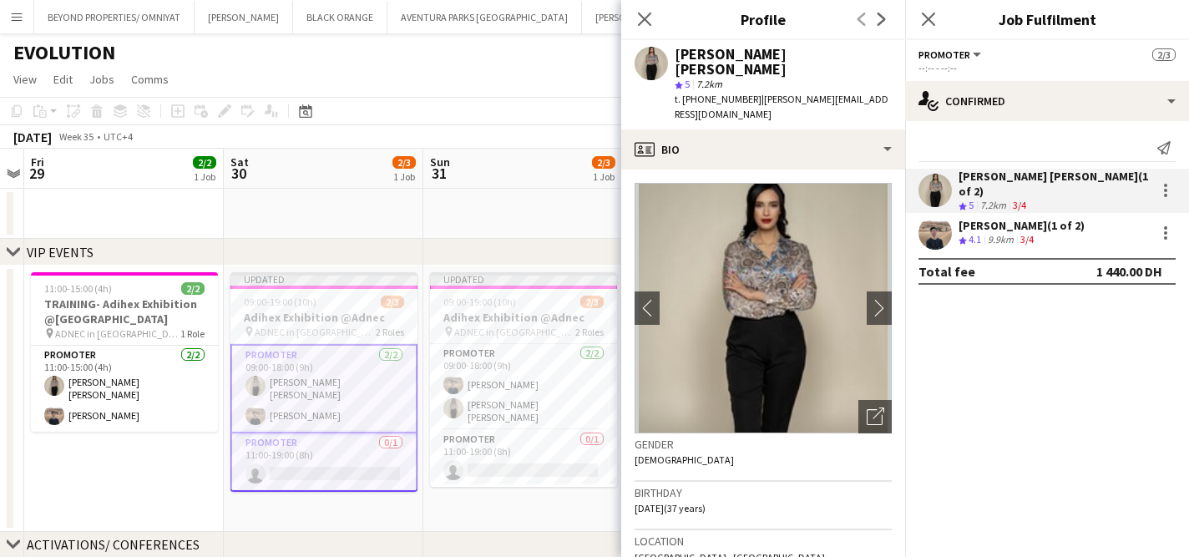
click at [959, 61] on div "Promoter All roles Promoter" at bounding box center [950, 54] width 65 height 15
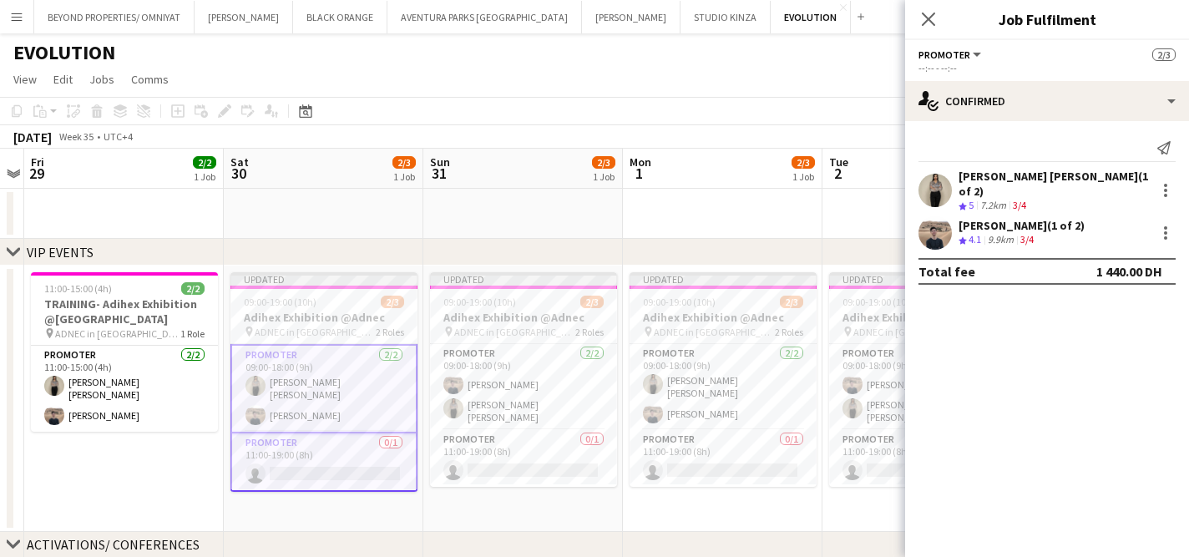
click at [942, 57] on span "Promoter" at bounding box center [944, 54] width 52 height 13
click at [311, 334] on span "ADNEC in [GEOGRAPHIC_DATA]" at bounding box center [315, 332] width 121 height 13
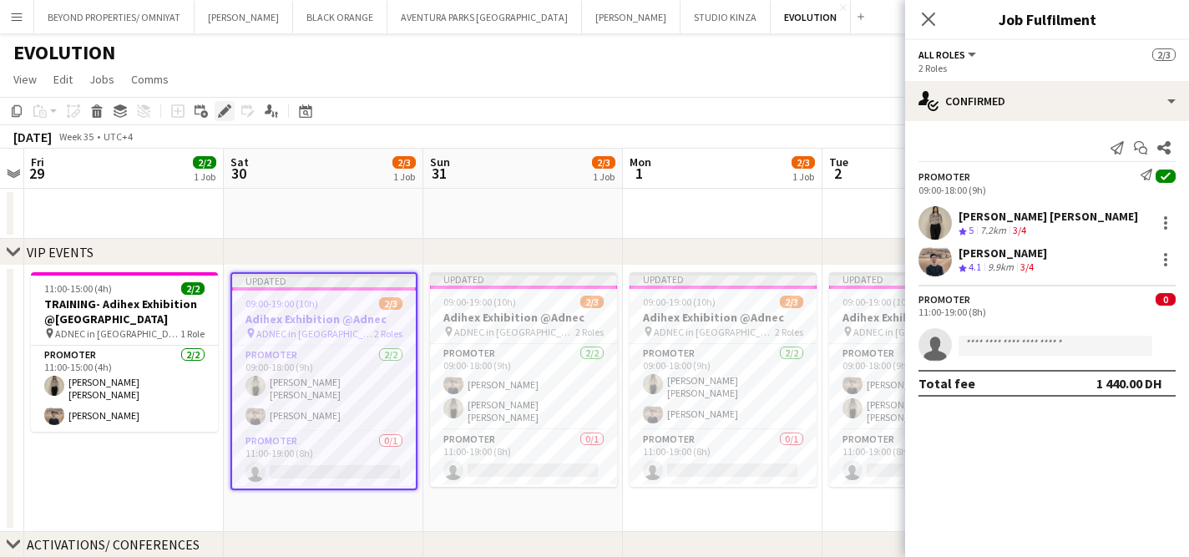
click at [220, 113] on icon at bounding box center [224, 111] width 9 height 9
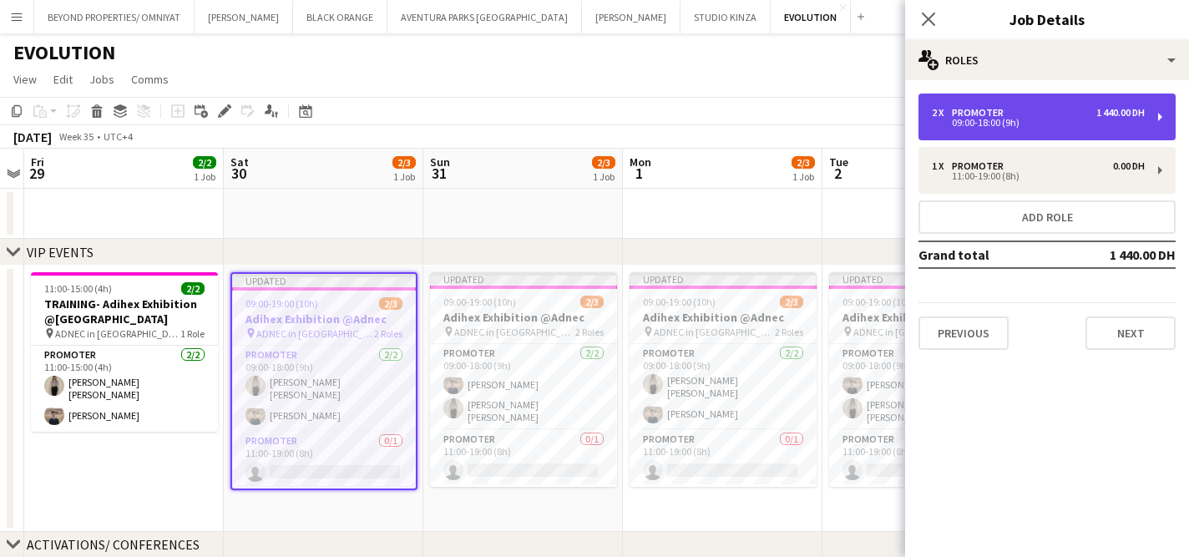
click at [1034, 120] on div "09:00-18:00 (9h)" at bounding box center [1038, 123] width 213 height 8
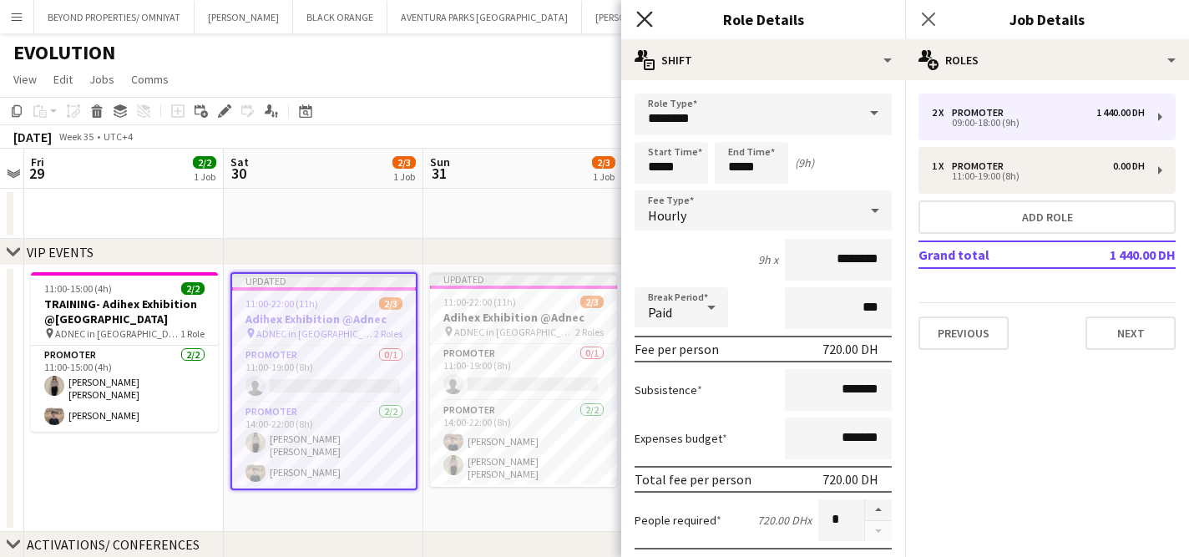
click at [649, 18] on icon "Close pop-in" at bounding box center [644, 19] width 16 height 16
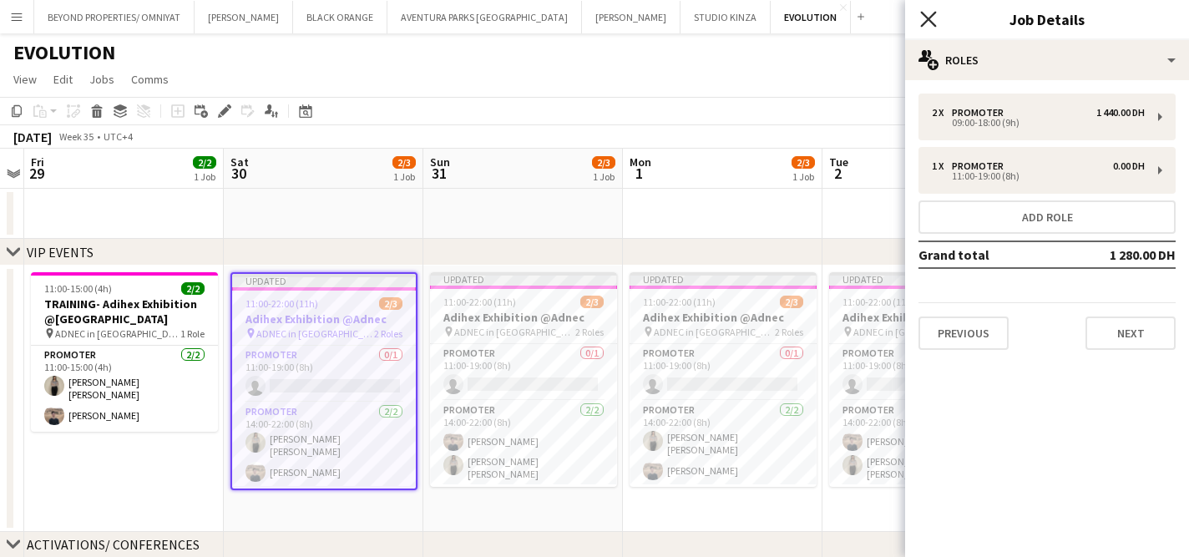
click at [931, 21] on icon at bounding box center [928, 19] width 16 height 16
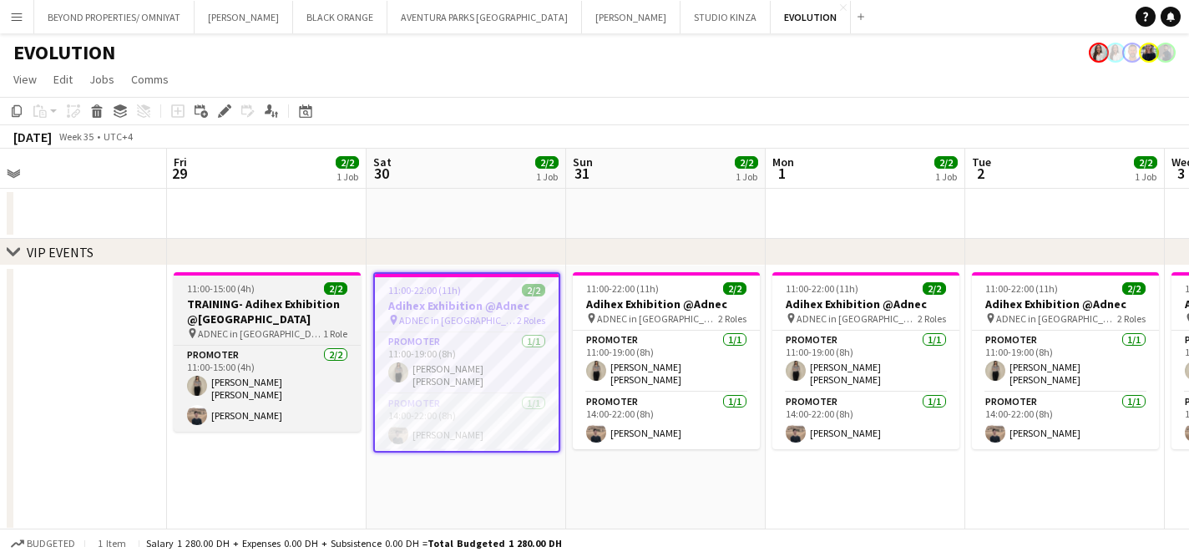
scroll to position [0, 636]
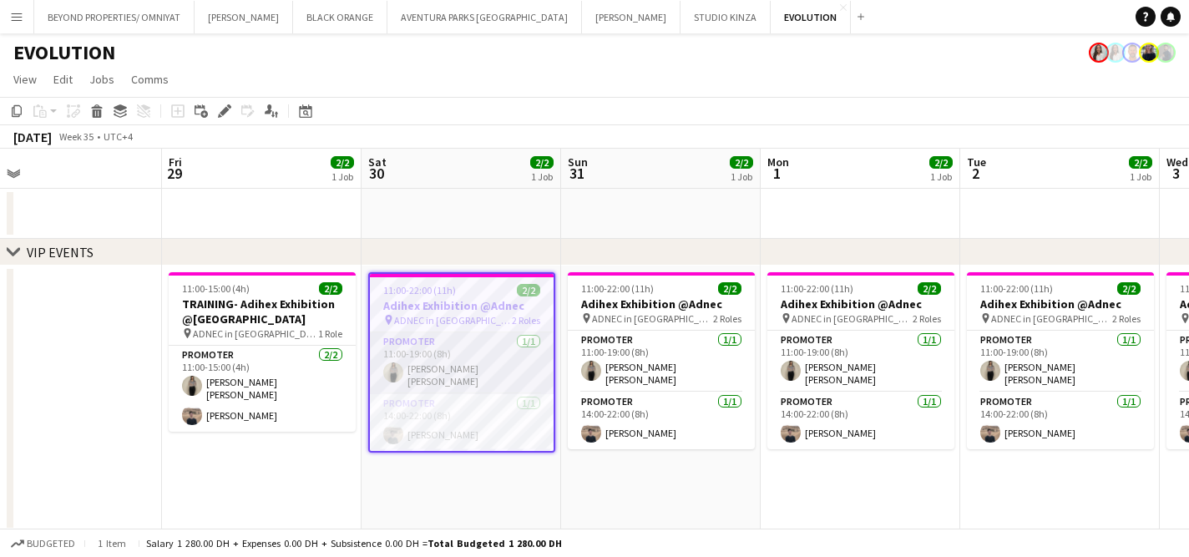
click at [441, 346] on app-card-role "Promoter [DATE] 11:00-19:00 (8h) [PERSON_NAME] [PERSON_NAME]" at bounding box center [462, 363] width 184 height 62
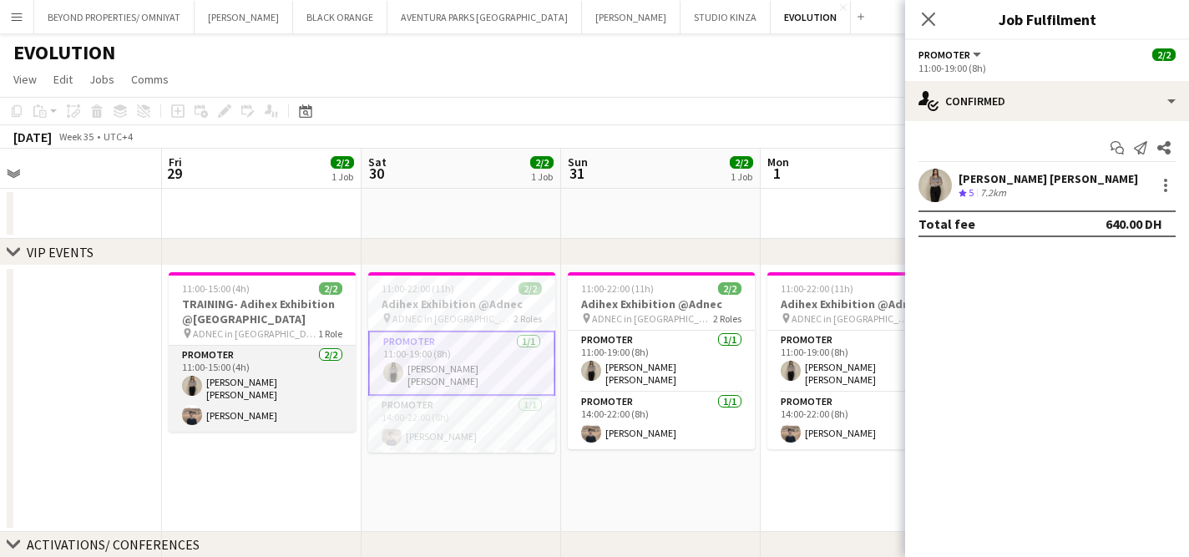
click at [269, 353] on app-card-role "Promoter [DATE] 11:00-15:00 (4h) [PERSON_NAME]" at bounding box center [262, 389] width 187 height 86
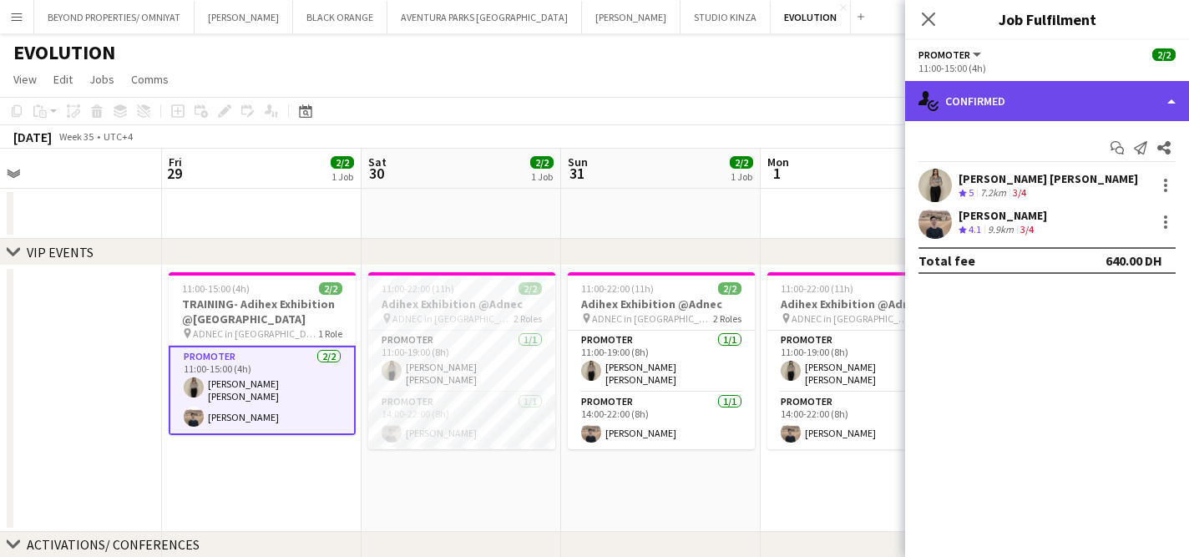
click at [989, 100] on div "single-neutral-actions-check-2 Confirmed" at bounding box center [1047, 101] width 284 height 40
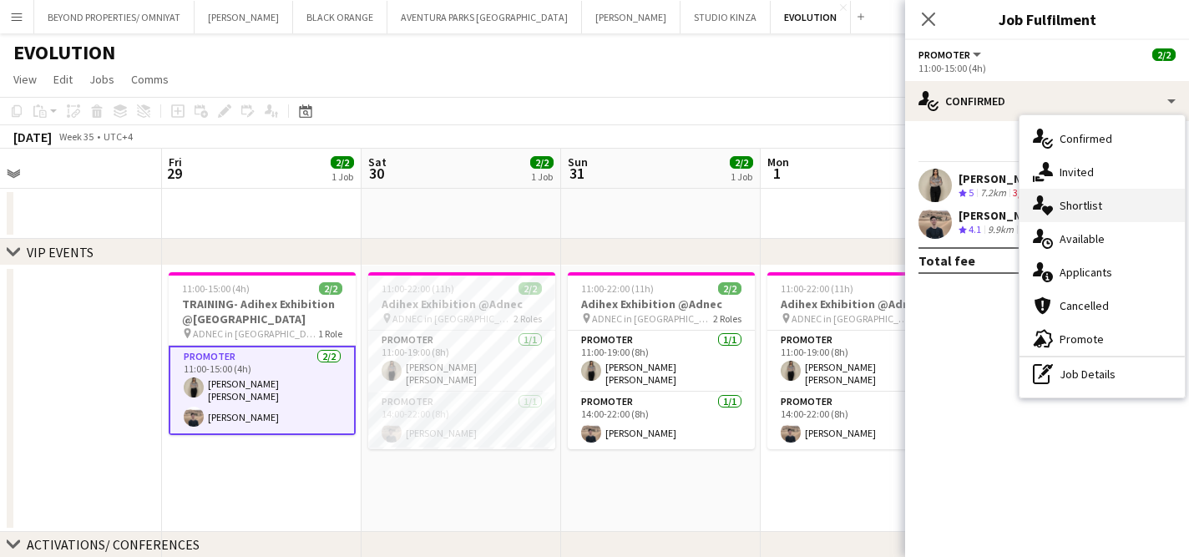
click at [1102, 212] on div "single-neutral-actions-heart Shortlist" at bounding box center [1101, 205] width 165 height 33
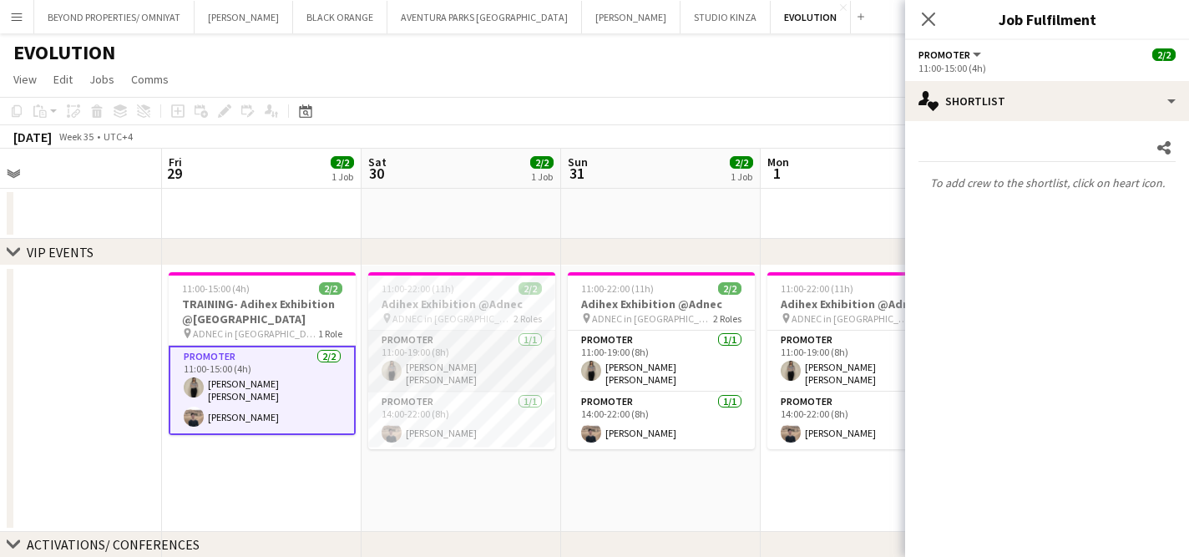
click at [459, 357] on app-card-role "Promoter [DATE] 11:00-19:00 (8h) [PERSON_NAME] [PERSON_NAME]" at bounding box center [461, 362] width 187 height 62
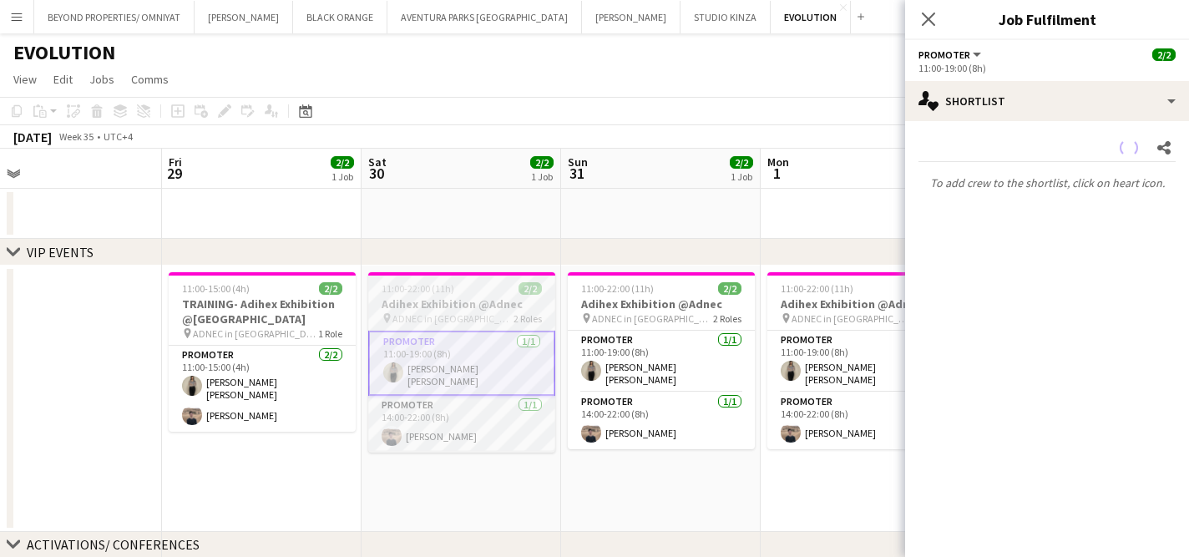
click at [463, 320] on span "ADNEC in [GEOGRAPHIC_DATA]" at bounding box center [452, 318] width 121 height 13
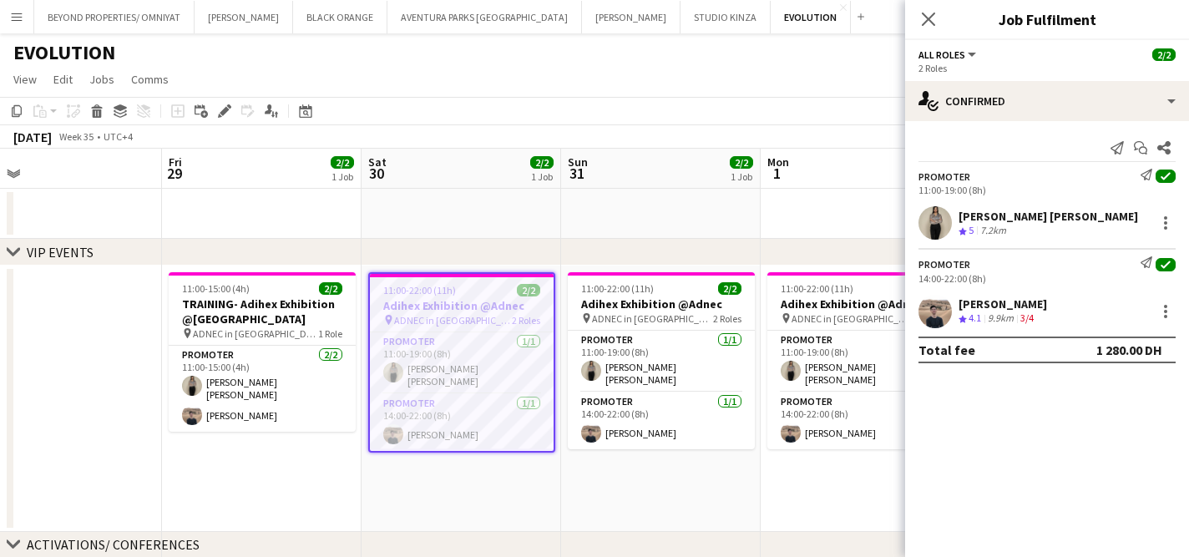
click at [445, 291] on span "11:00-22:00 (11h)" at bounding box center [419, 290] width 73 height 13
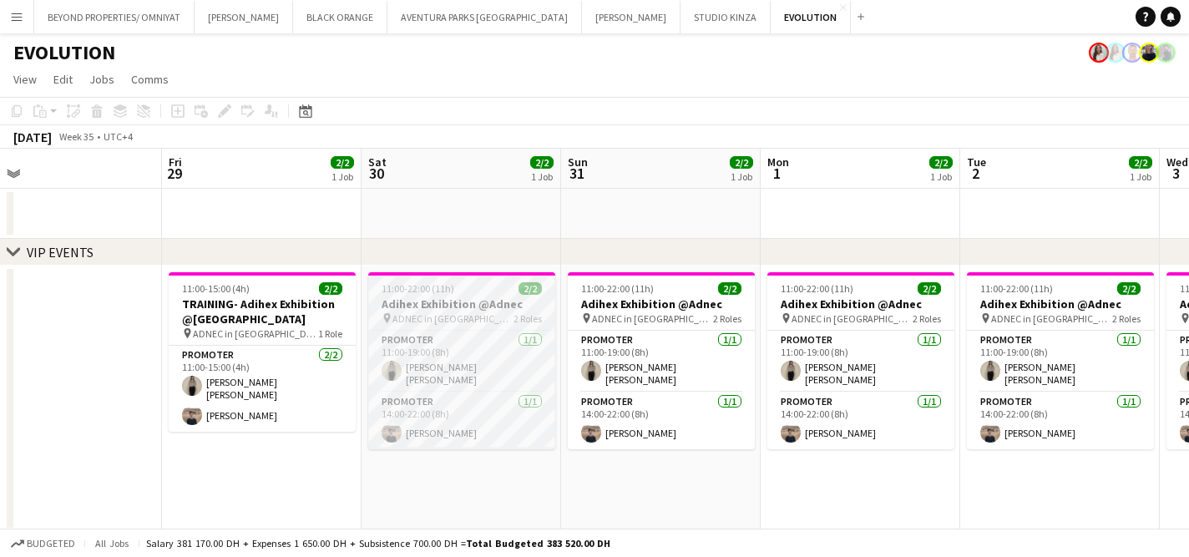
click at [445, 291] on span "11:00-22:00 (11h)" at bounding box center [418, 288] width 73 height 13
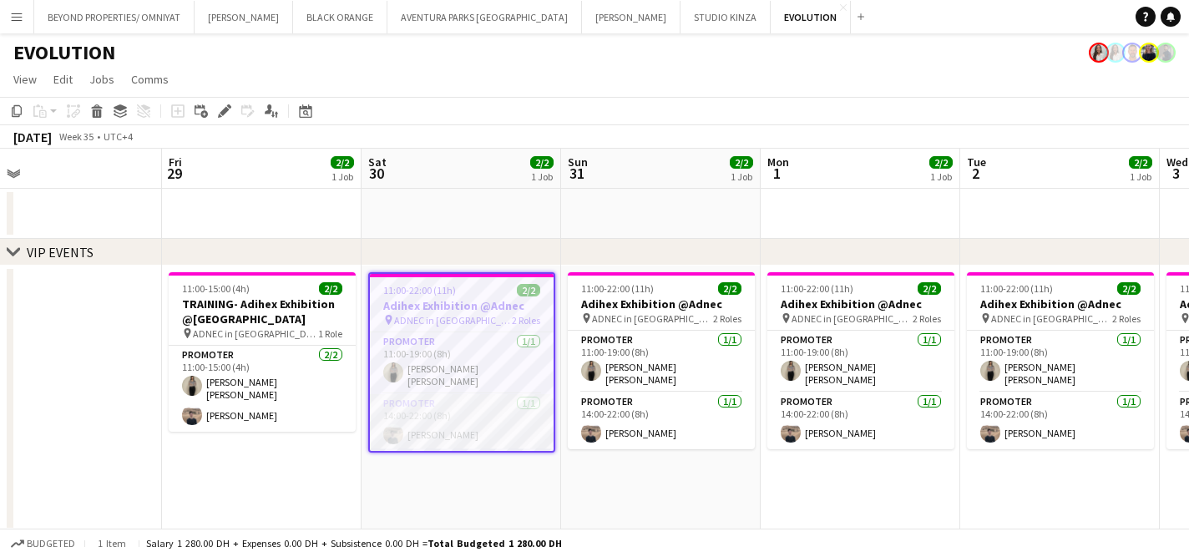
click at [432, 413] on app-card-role "Promoter [DATE] 14:00-22:00 (8h) [PERSON_NAME]" at bounding box center [462, 422] width 184 height 57
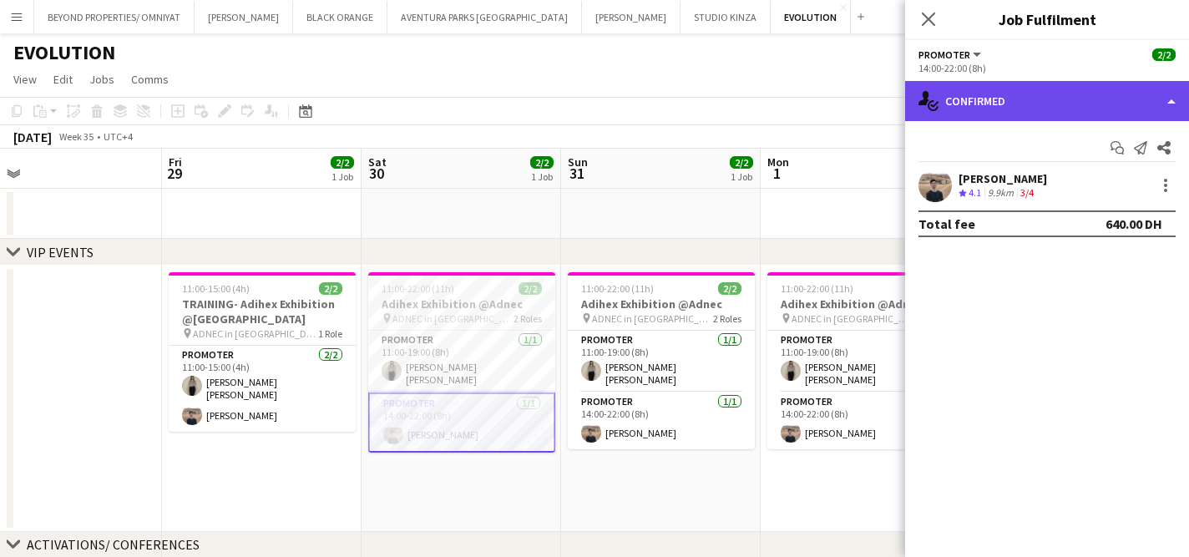
click at [992, 103] on div "single-neutral-actions-check-2 Confirmed" at bounding box center [1047, 101] width 284 height 40
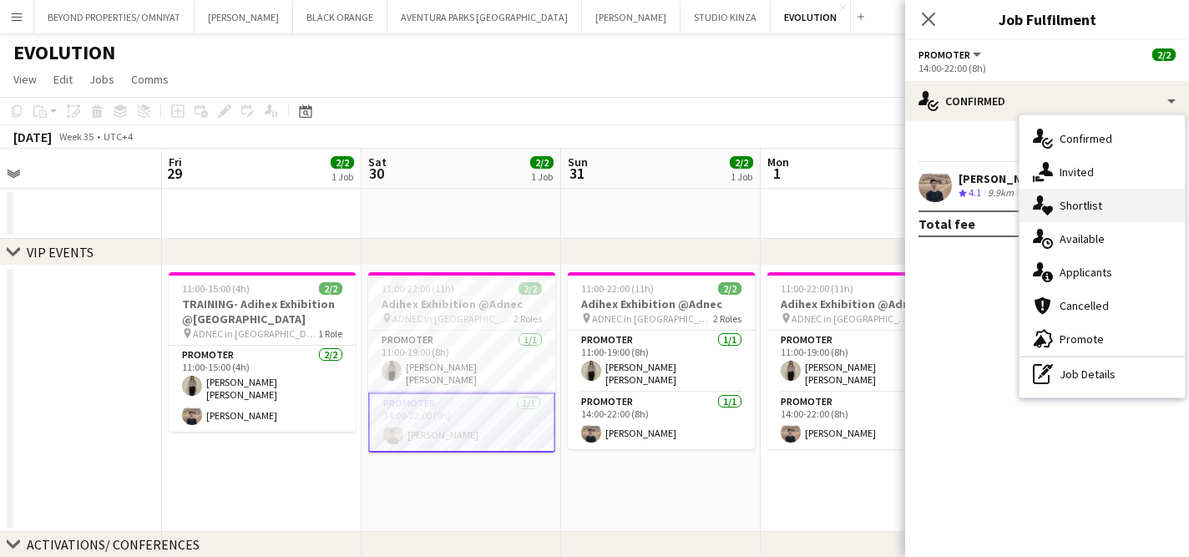
click at [1064, 206] on div "single-neutral-actions-heart Shortlist" at bounding box center [1101, 205] width 165 height 33
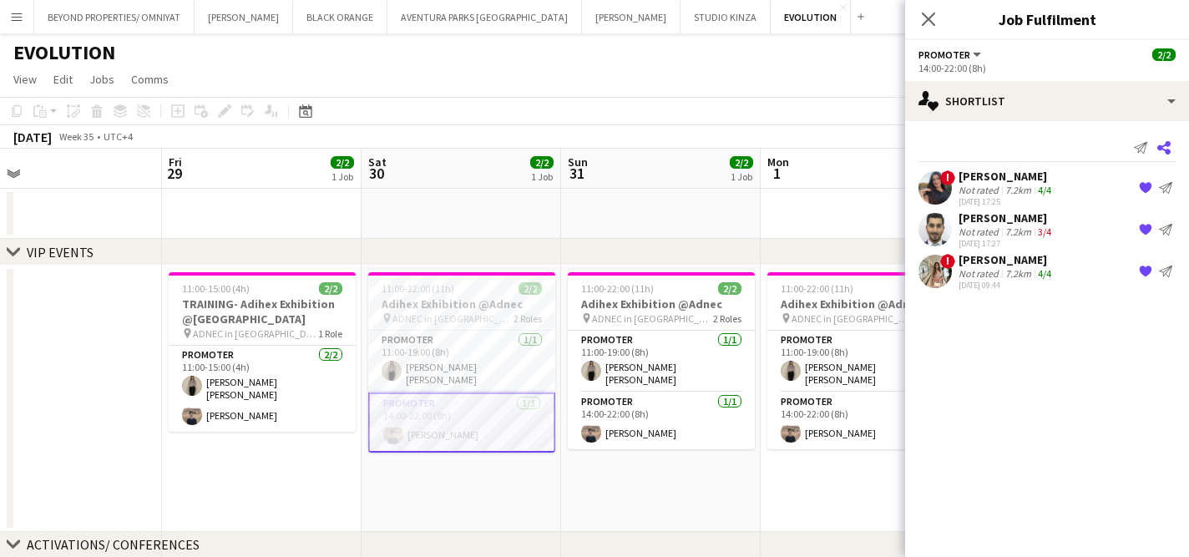
click at [1168, 142] on icon at bounding box center [1163, 147] width 13 height 13
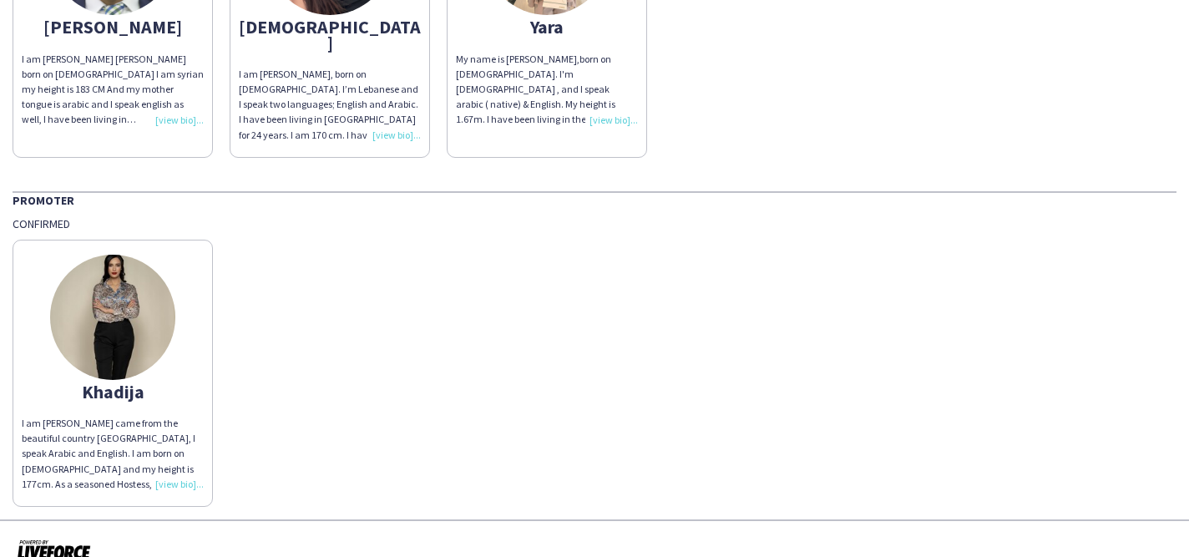
scroll to position [685, 0]
